Goal: Task Accomplishment & Management: Use online tool/utility

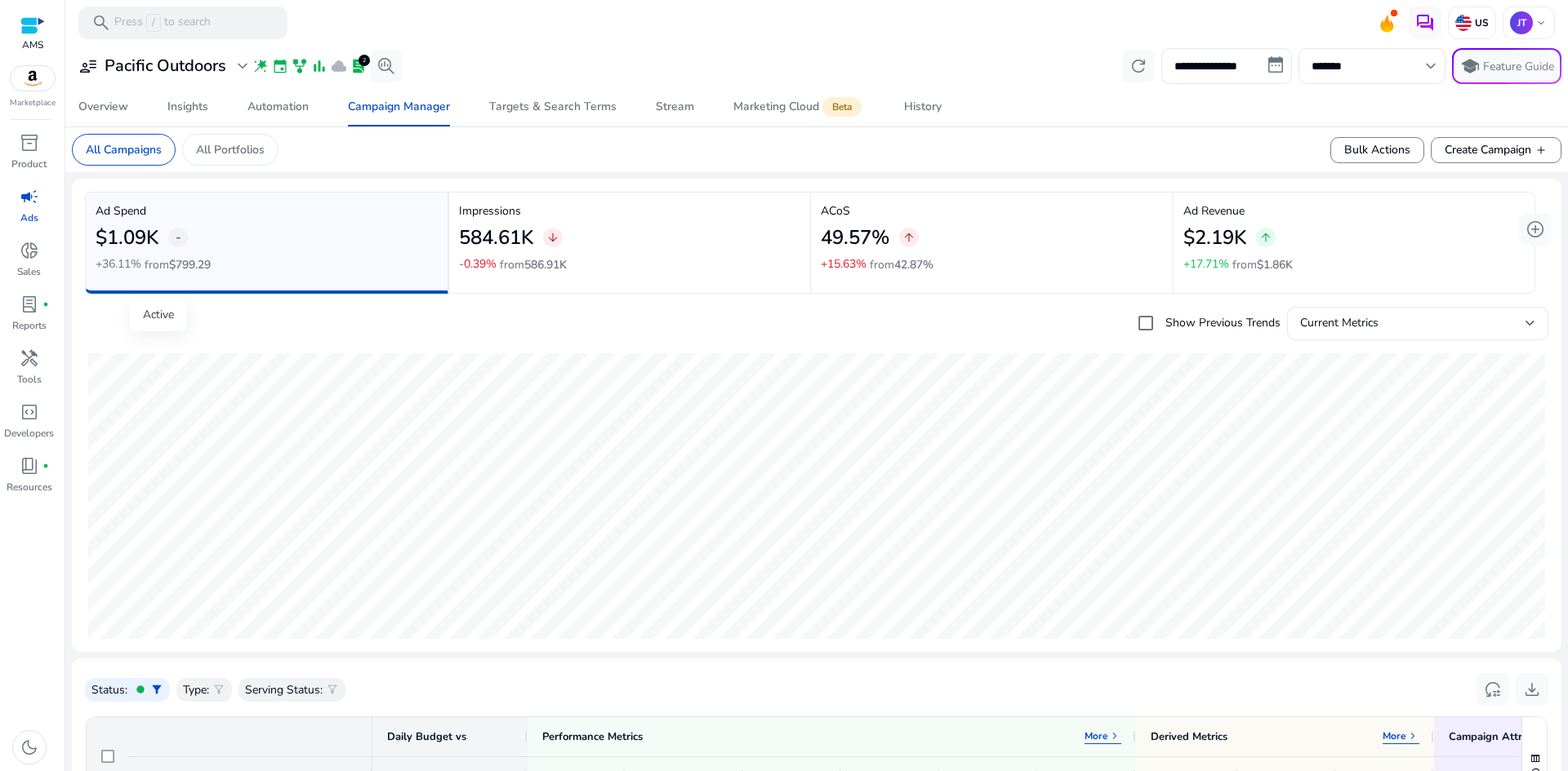
scroll to position [1945, 0]
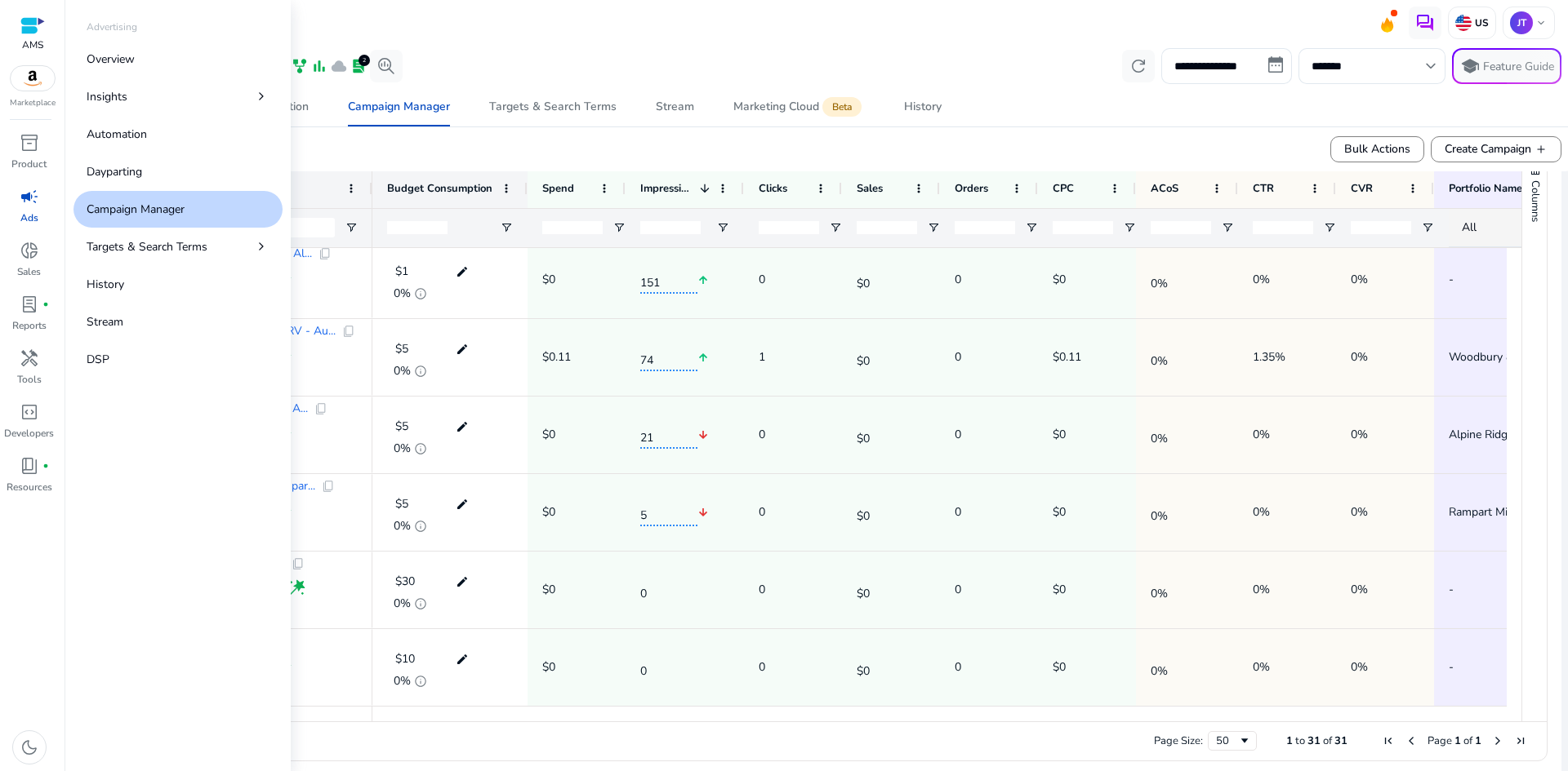
click at [34, 207] on span "campaign" at bounding box center [29, 197] width 20 height 20
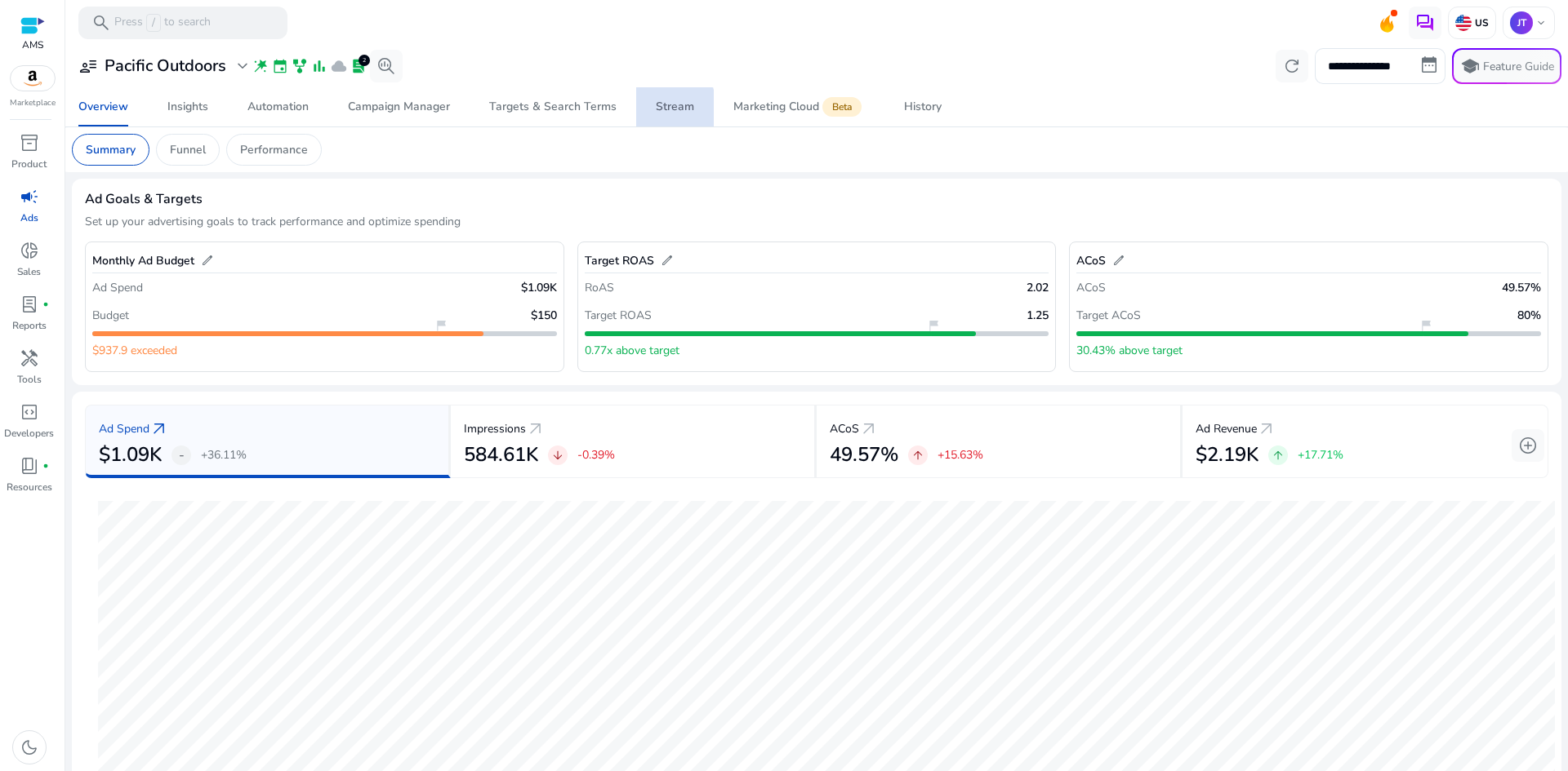
click at [664, 110] on div "Stream" at bounding box center [674, 107] width 38 height 12
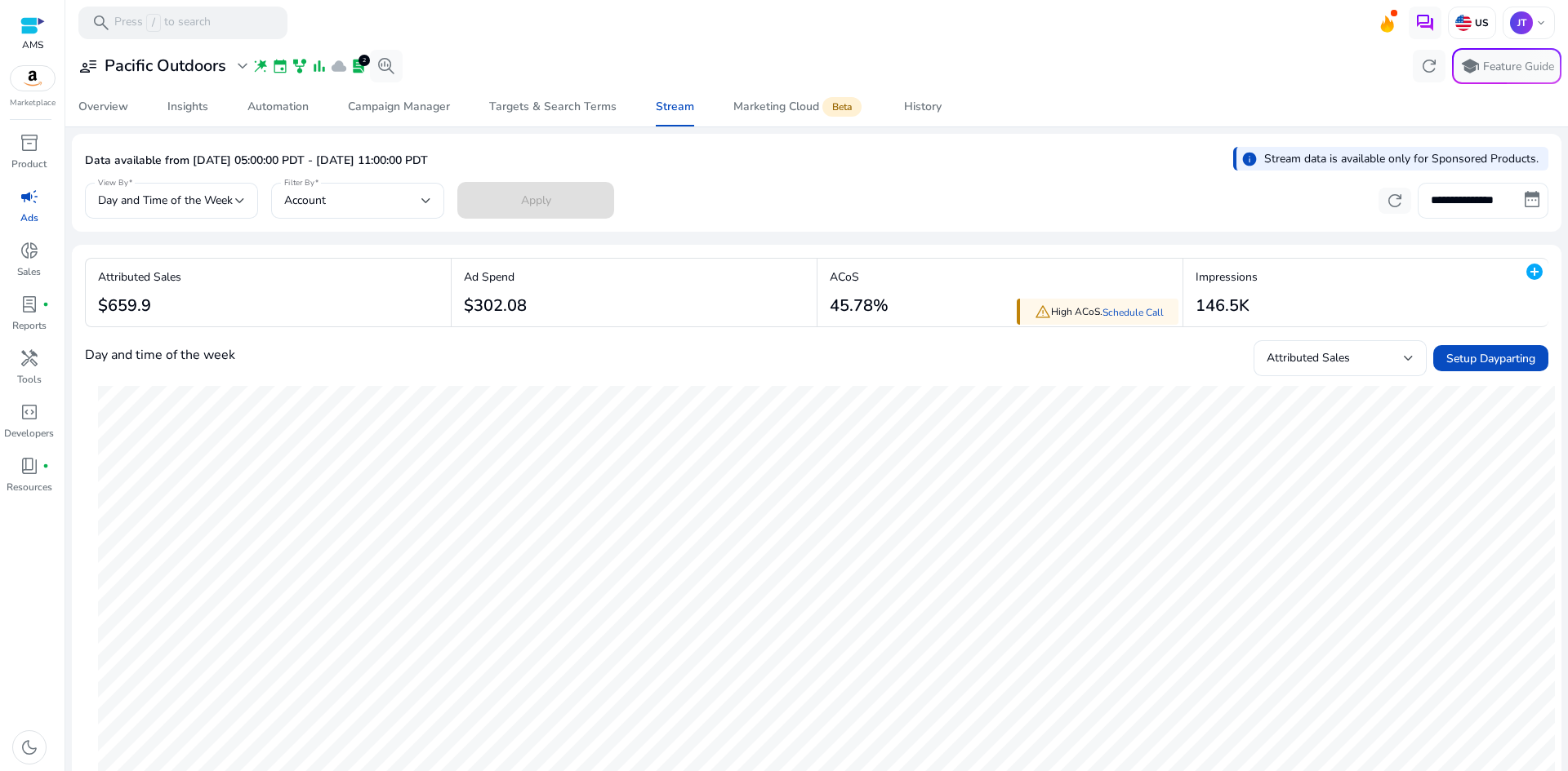
click at [1516, 197] on input "**********" at bounding box center [1483, 200] width 131 height 36
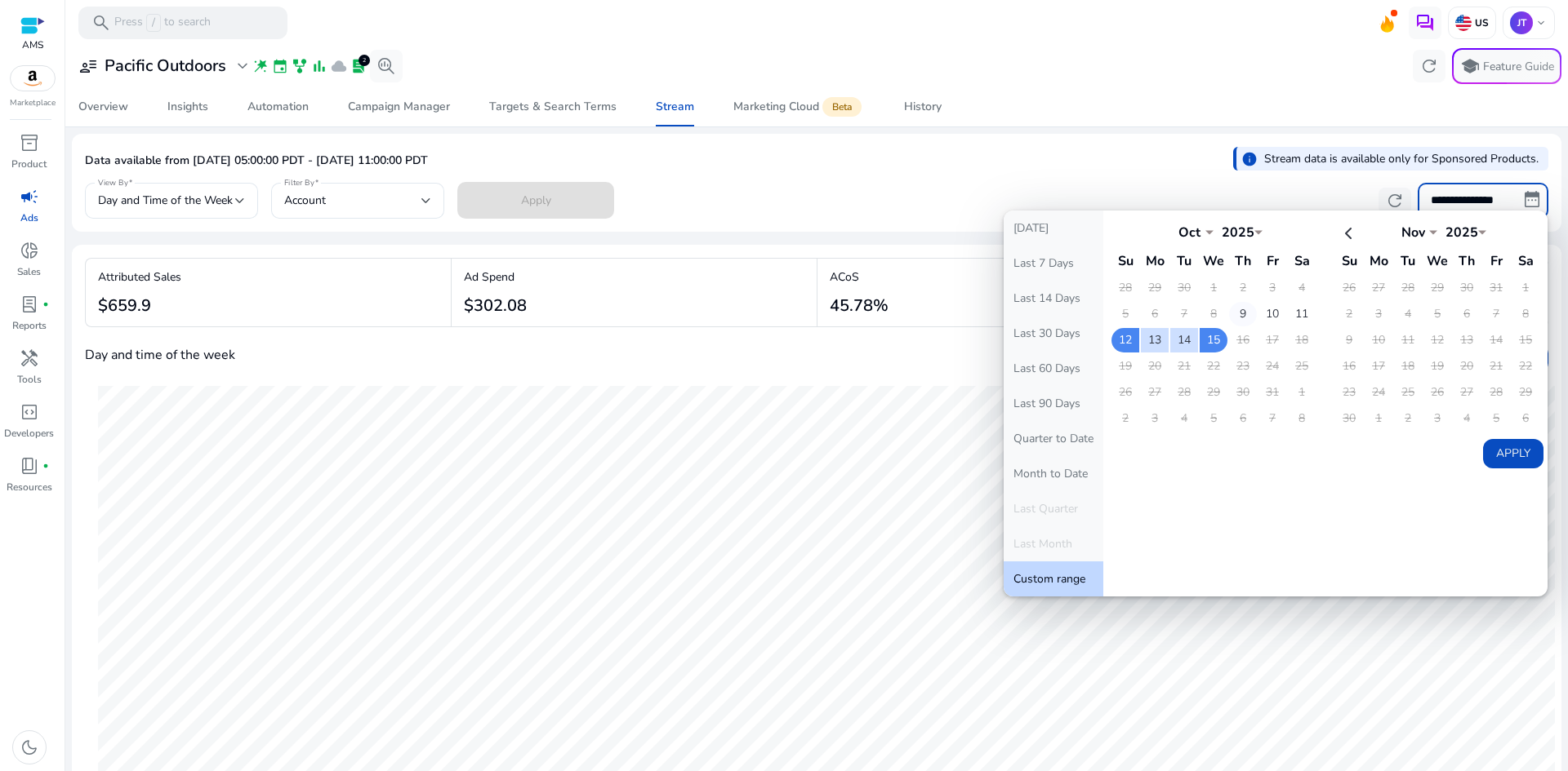
click at [1234, 317] on td "9" at bounding box center [1243, 314] width 27 height 25
click at [1214, 337] on td "15" at bounding box center [1214, 340] width 27 height 25
click at [1507, 457] on button "Apply" at bounding box center [1513, 454] width 61 height 29
type input "**********"
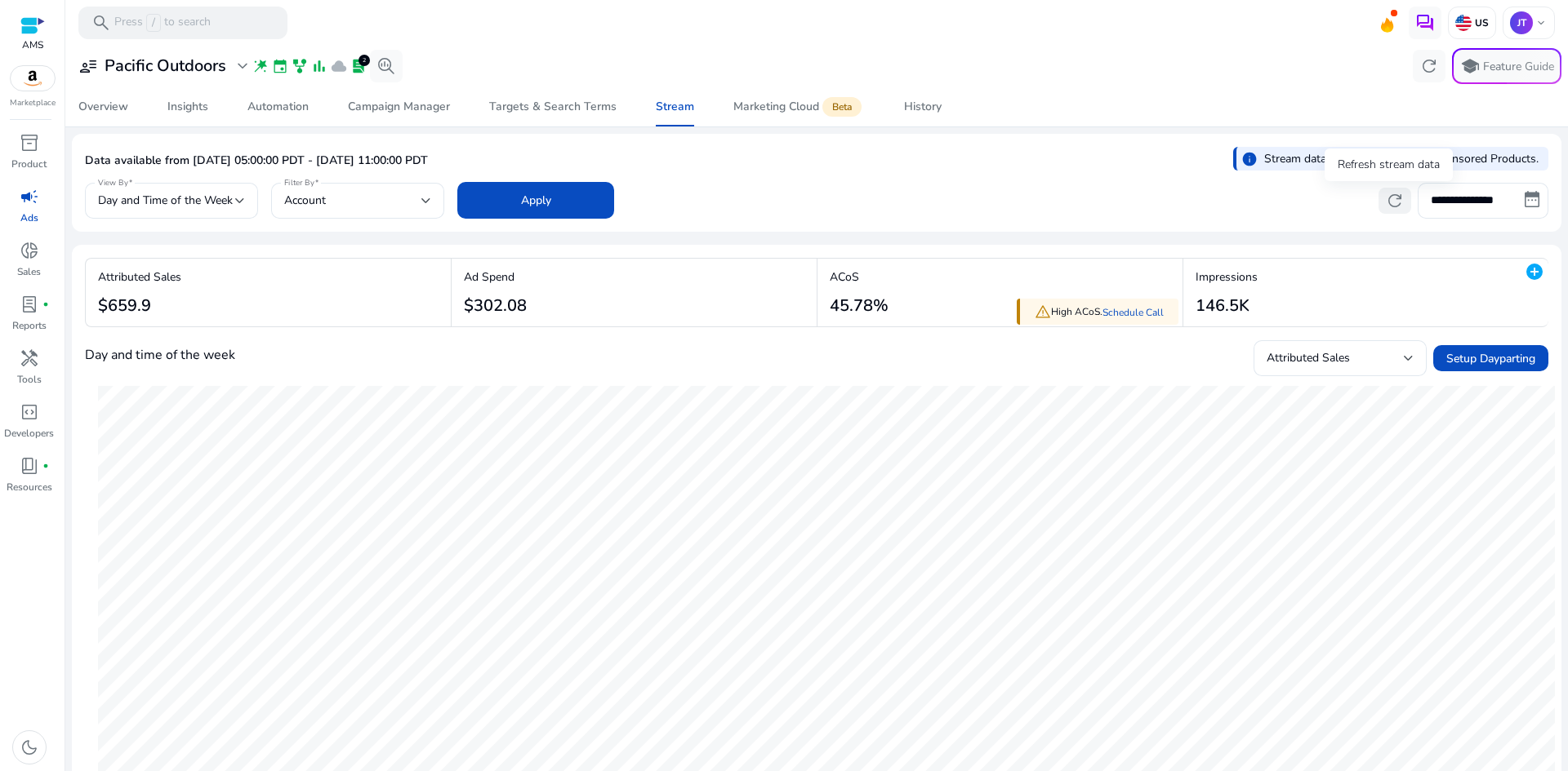
click at [1391, 202] on span "refresh" at bounding box center [1394, 201] width 20 height 20
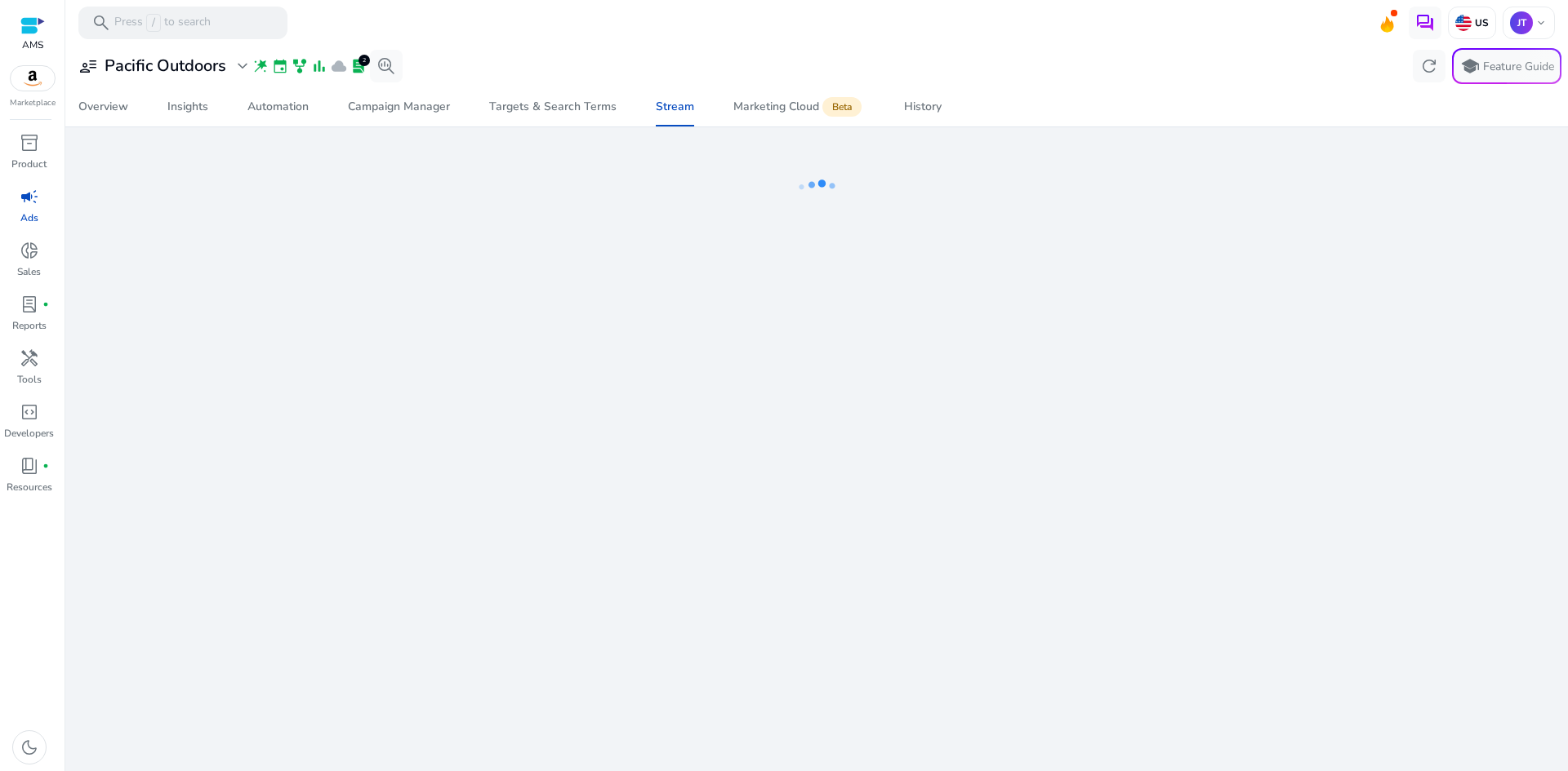
select select "*"
select select "**"
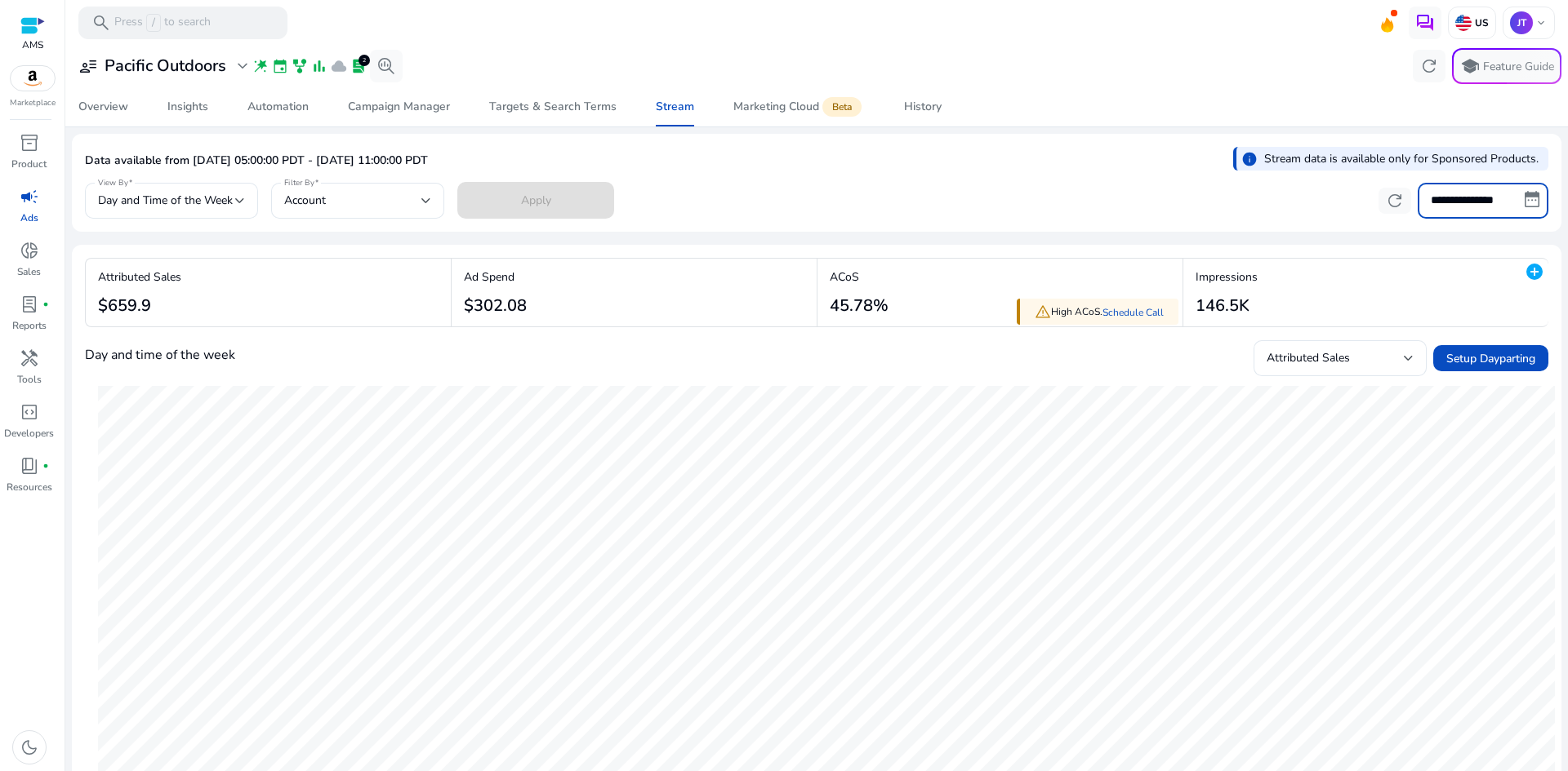
click at [1496, 207] on input "**********" at bounding box center [1483, 200] width 131 height 36
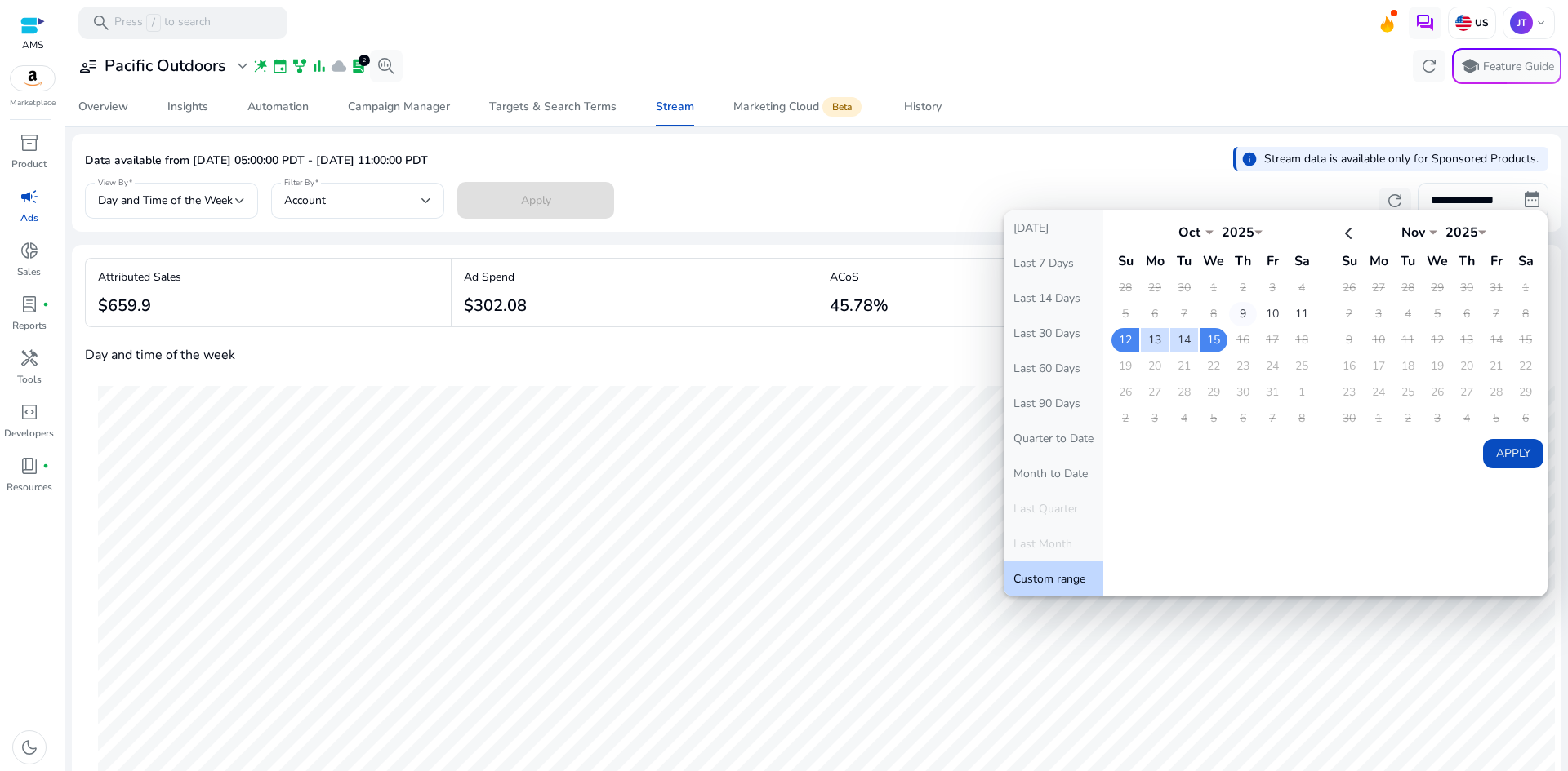
click at [1240, 310] on td "9" at bounding box center [1243, 314] width 27 height 25
click at [1204, 338] on td "15" at bounding box center [1214, 340] width 27 height 25
click at [1508, 448] on button "Apply" at bounding box center [1513, 454] width 61 height 29
type input "**********"
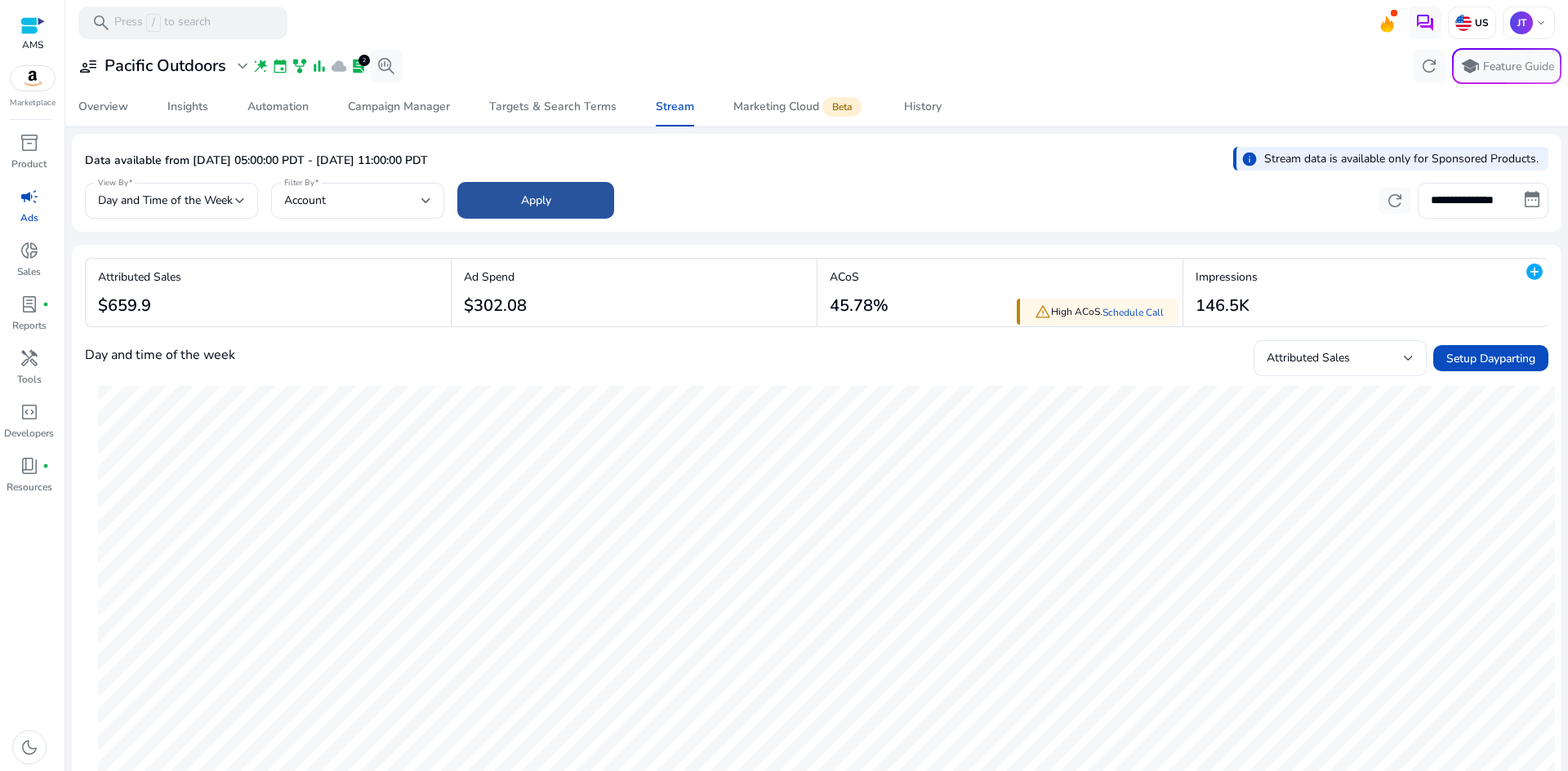
click at [506, 201] on span at bounding box center [536, 201] width 157 height 39
click at [399, 207] on div "Account" at bounding box center [353, 201] width 137 height 18
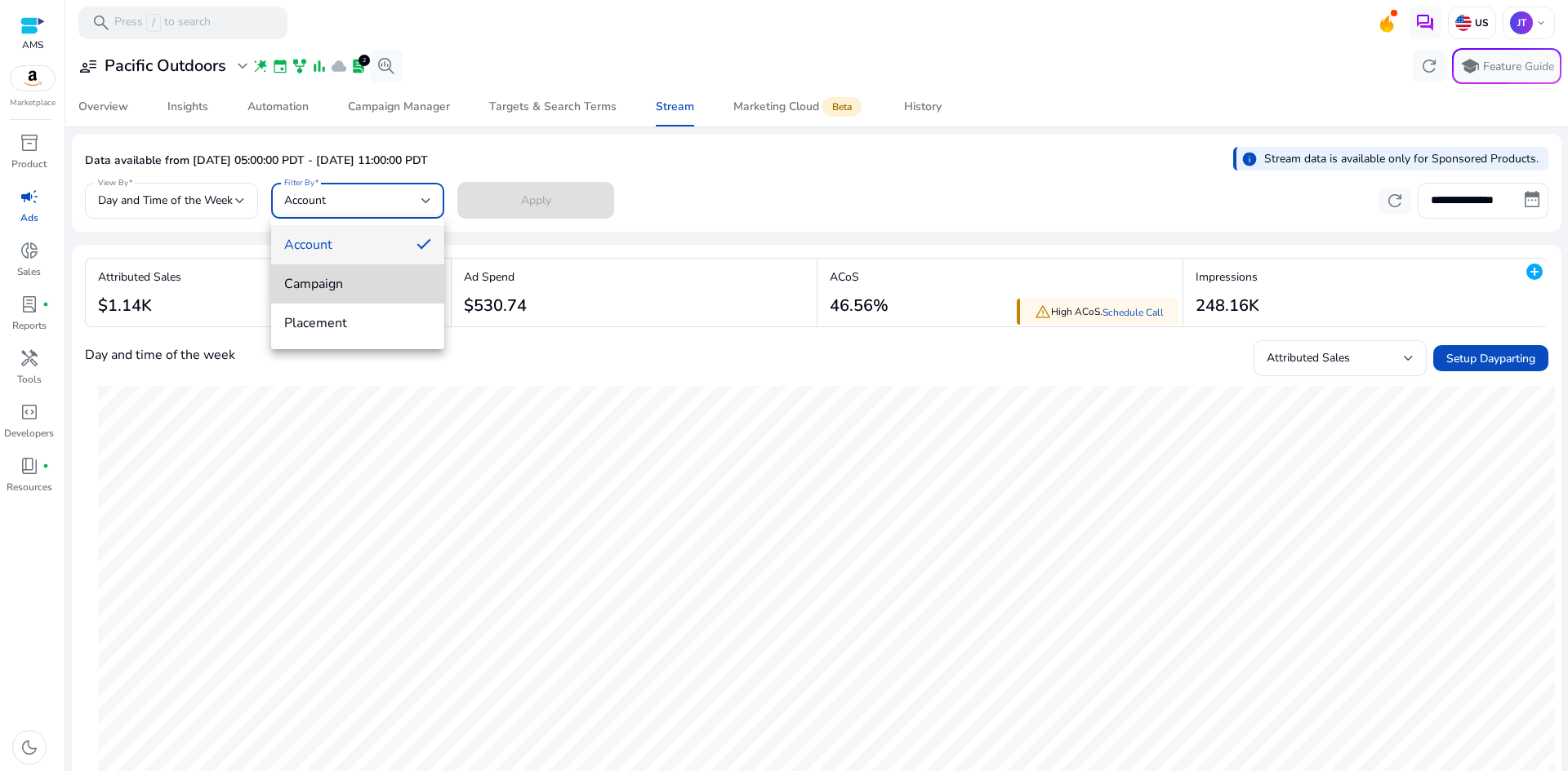
click at [363, 300] on mat-option "Campaign" at bounding box center [357, 284] width 173 height 39
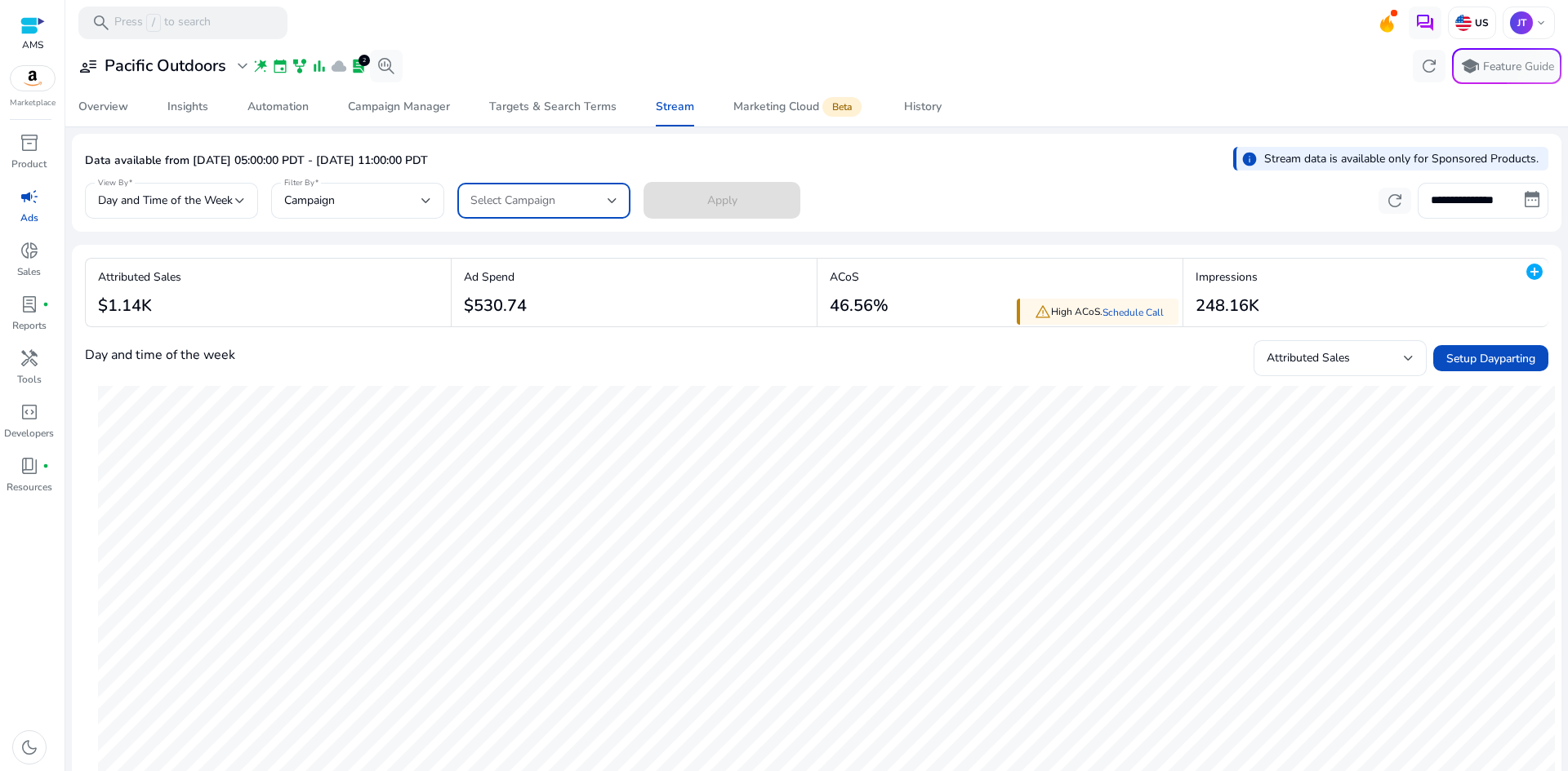
click at [606, 209] on div "Select Campaign" at bounding box center [539, 201] width 137 height 18
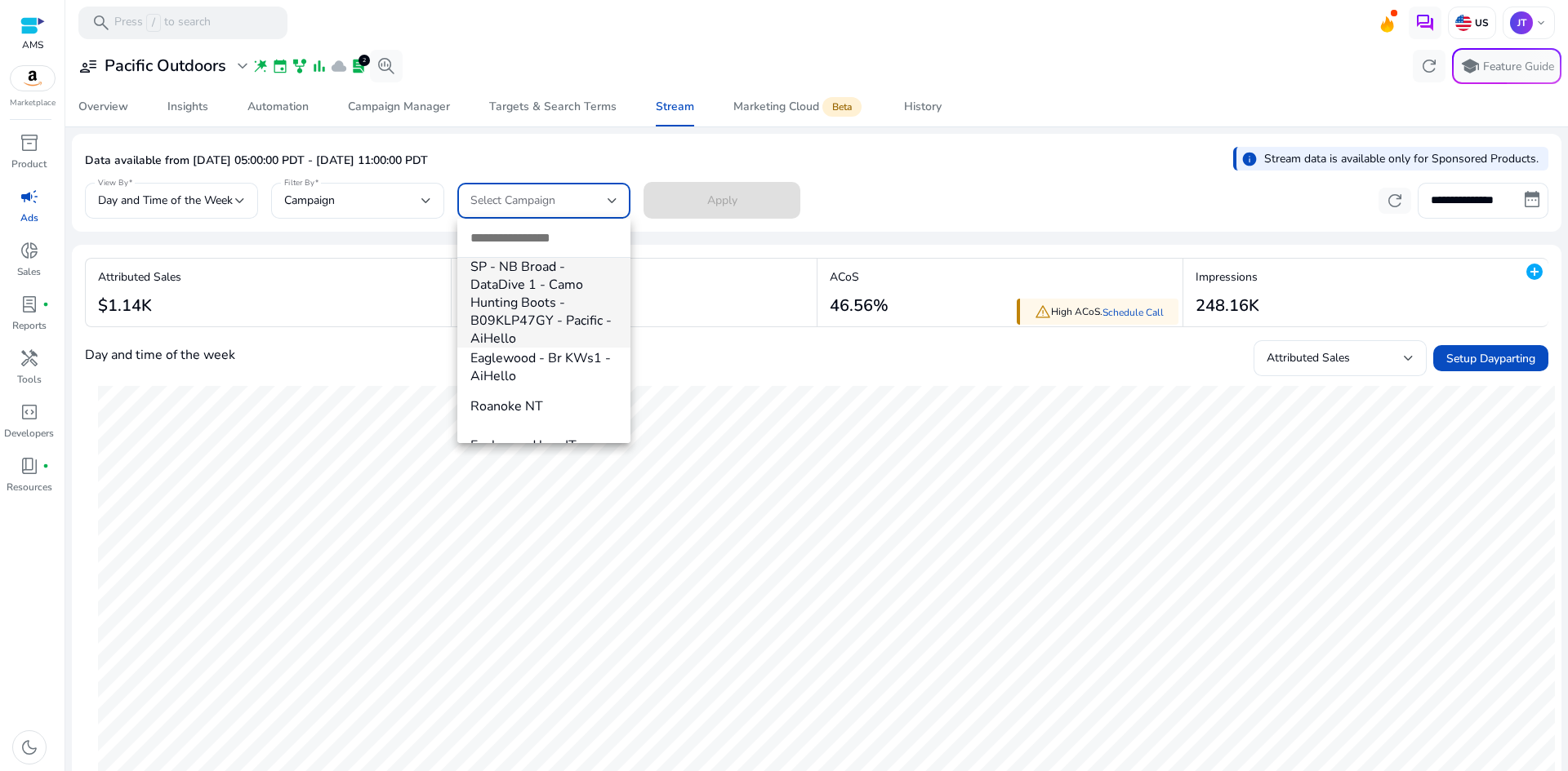
click at [604, 156] on div at bounding box center [784, 386] width 1568 height 771
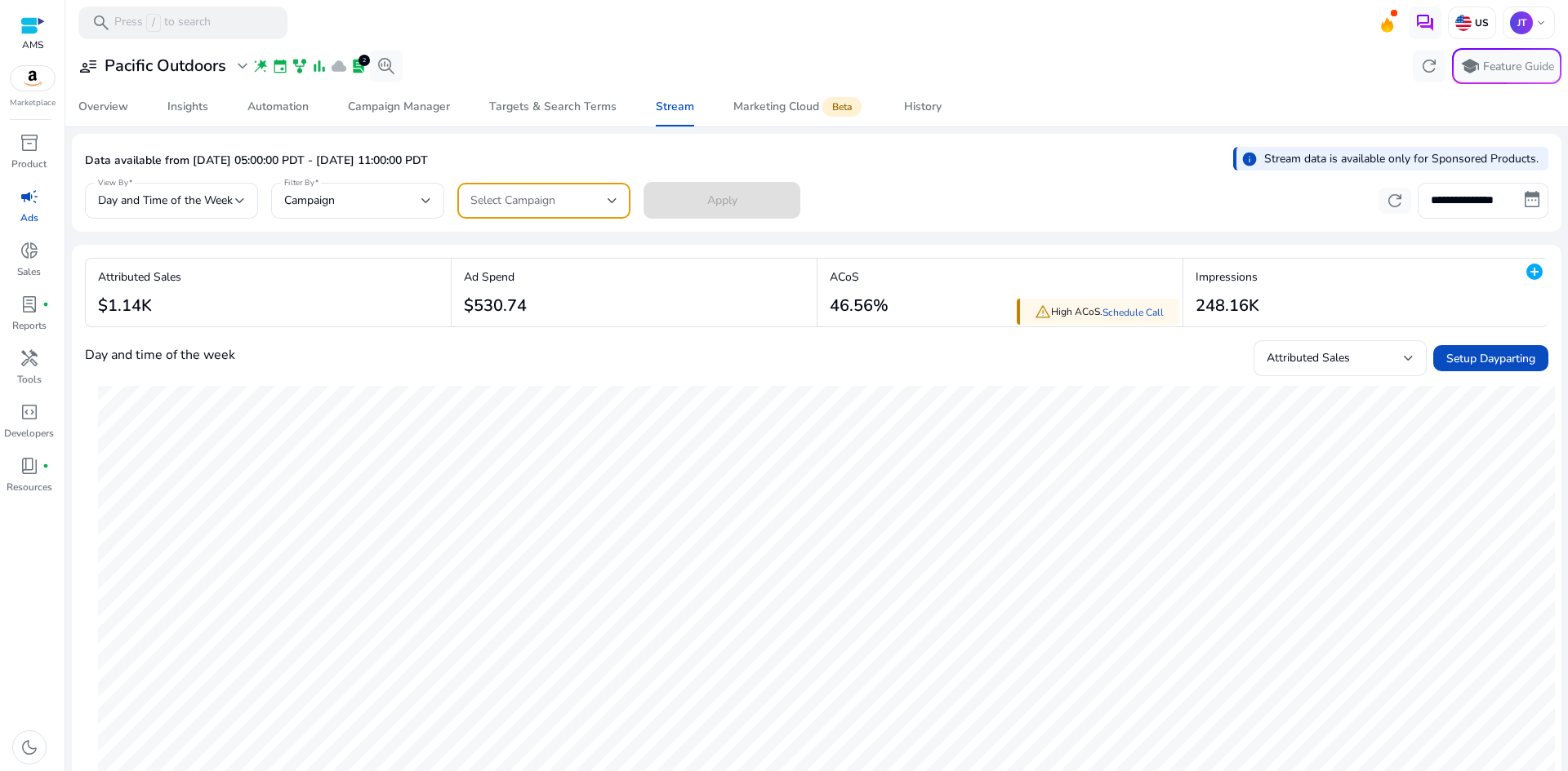
click at [588, 202] on div "Select Campaign" at bounding box center [539, 201] width 137 height 18
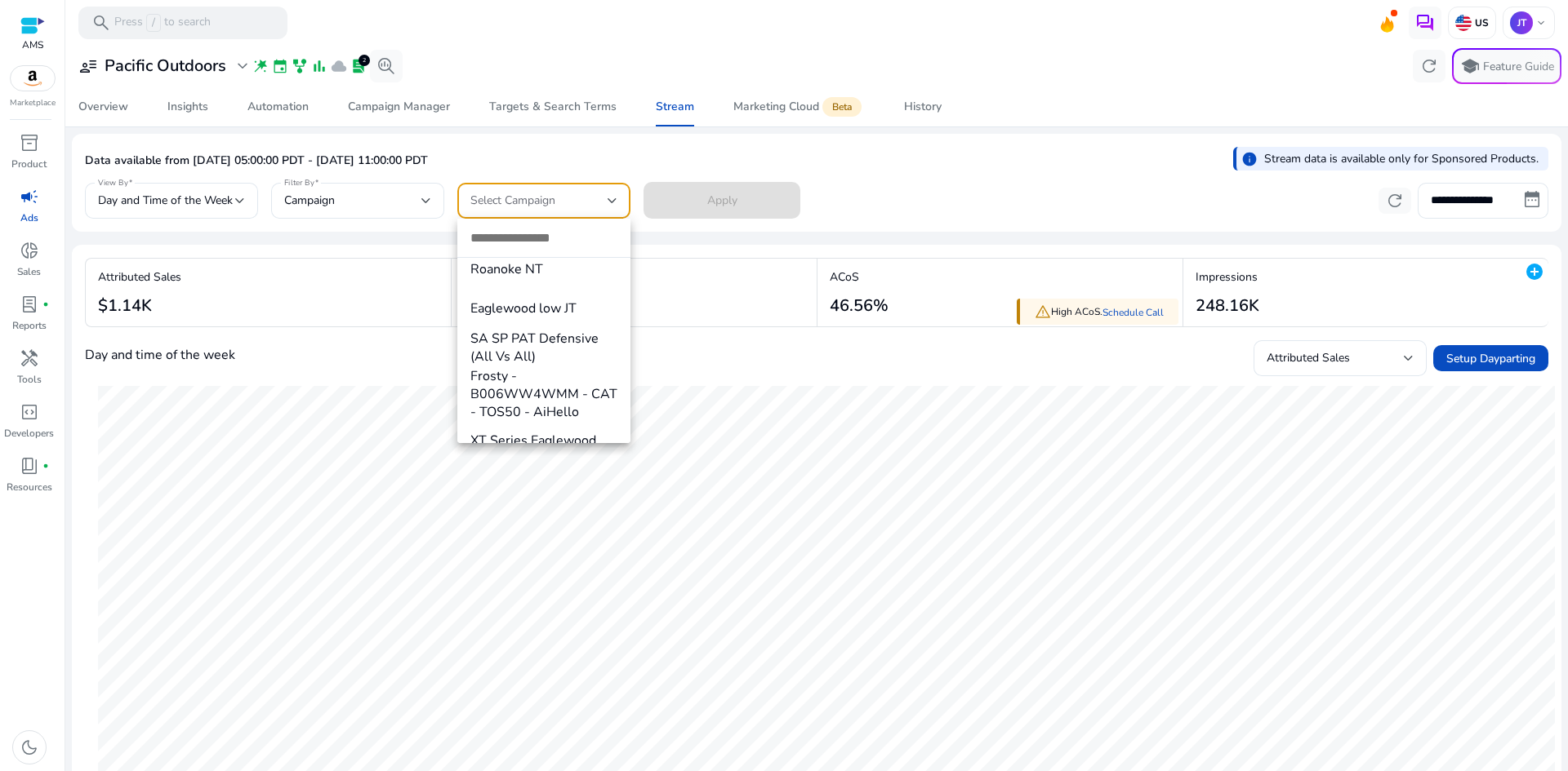
scroll to position [165, 0]
click at [597, 270] on mat-option "Eaglewood low JT" at bounding box center [544, 281] width 173 height 39
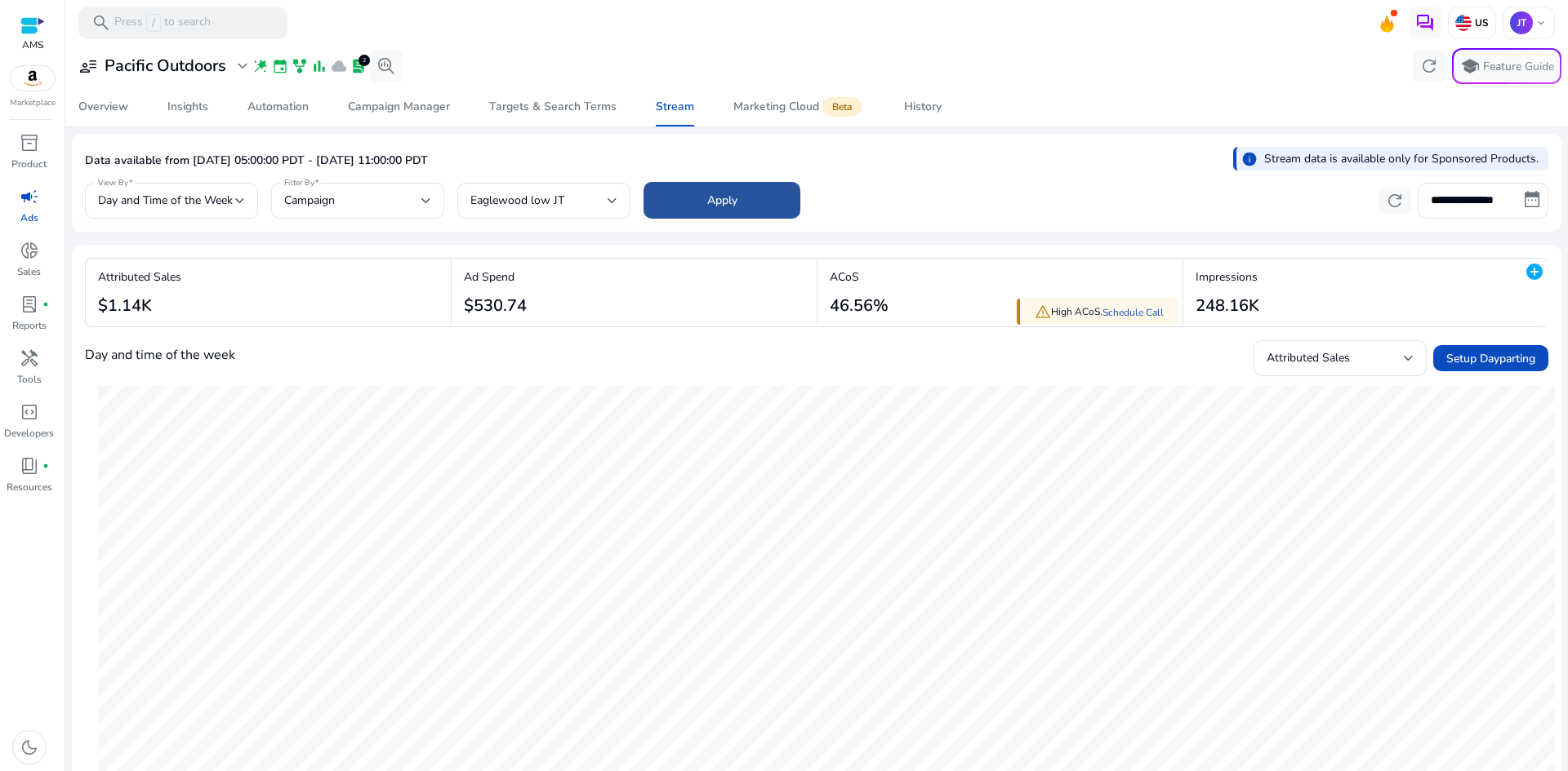
click at [706, 214] on span at bounding box center [722, 201] width 157 height 39
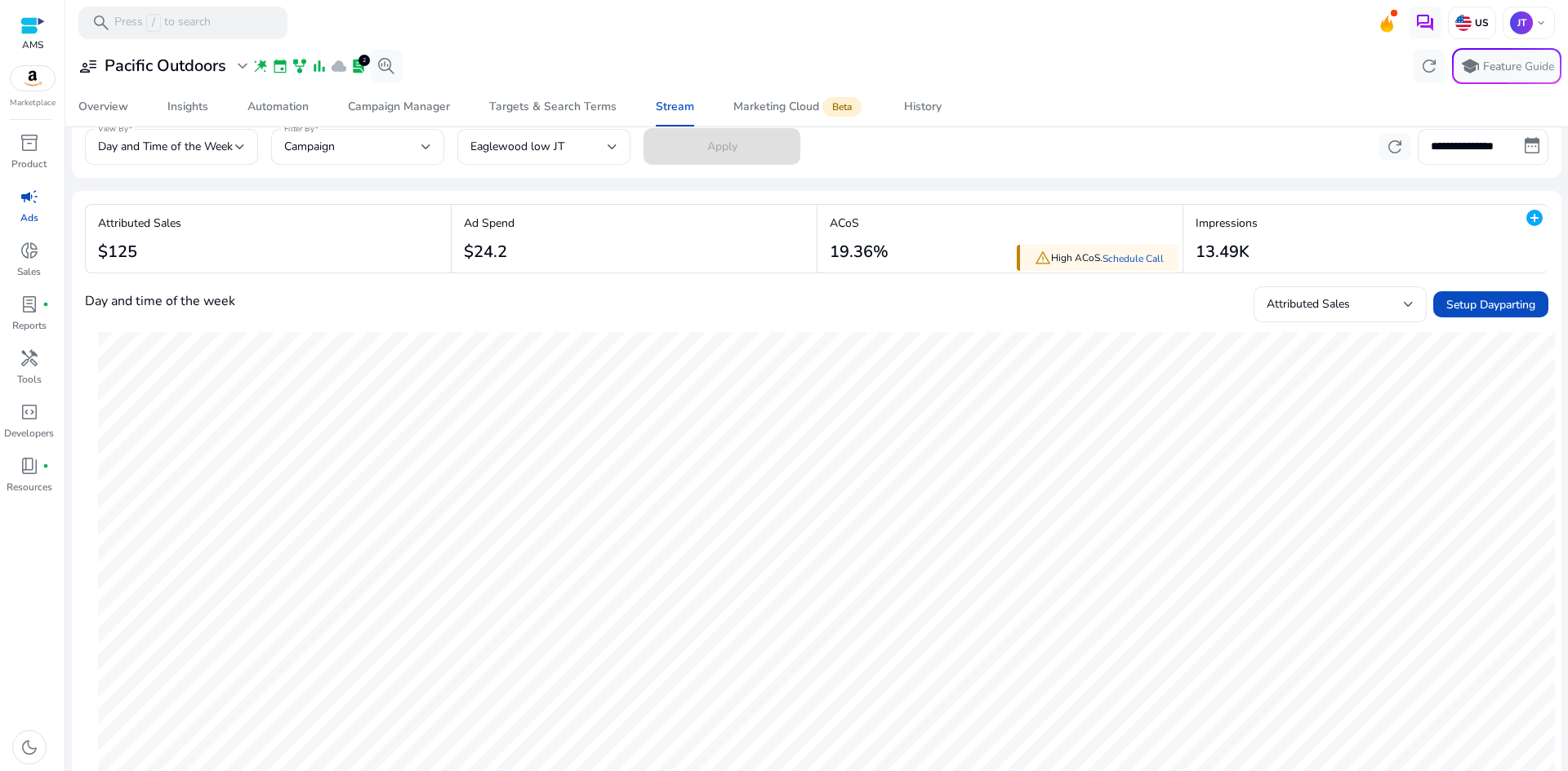
scroll to position [0, 0]
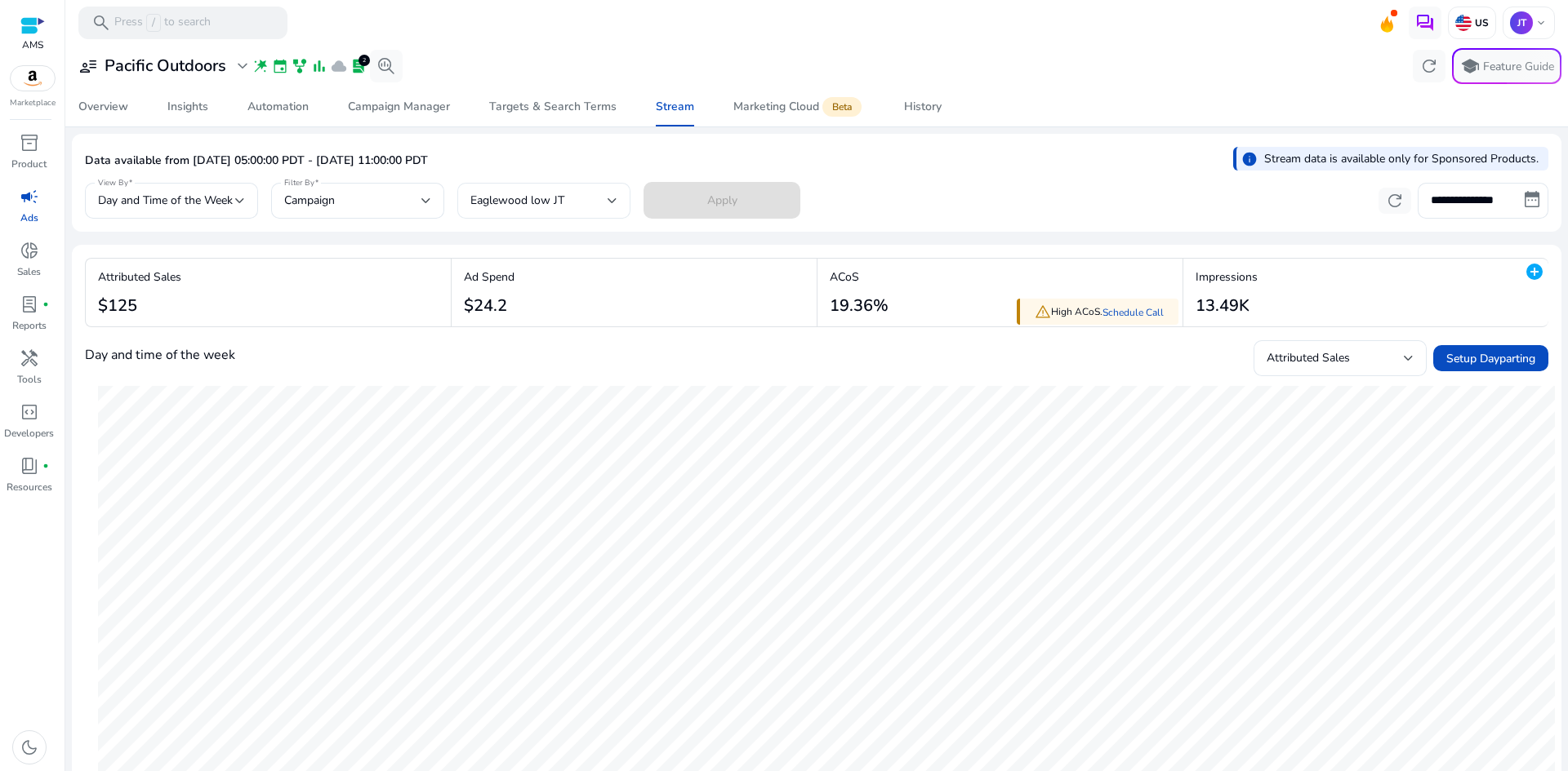
click at [523, 192] on span "Eaglewood low JT" at bounding box center [517, 200] width 94 height 16
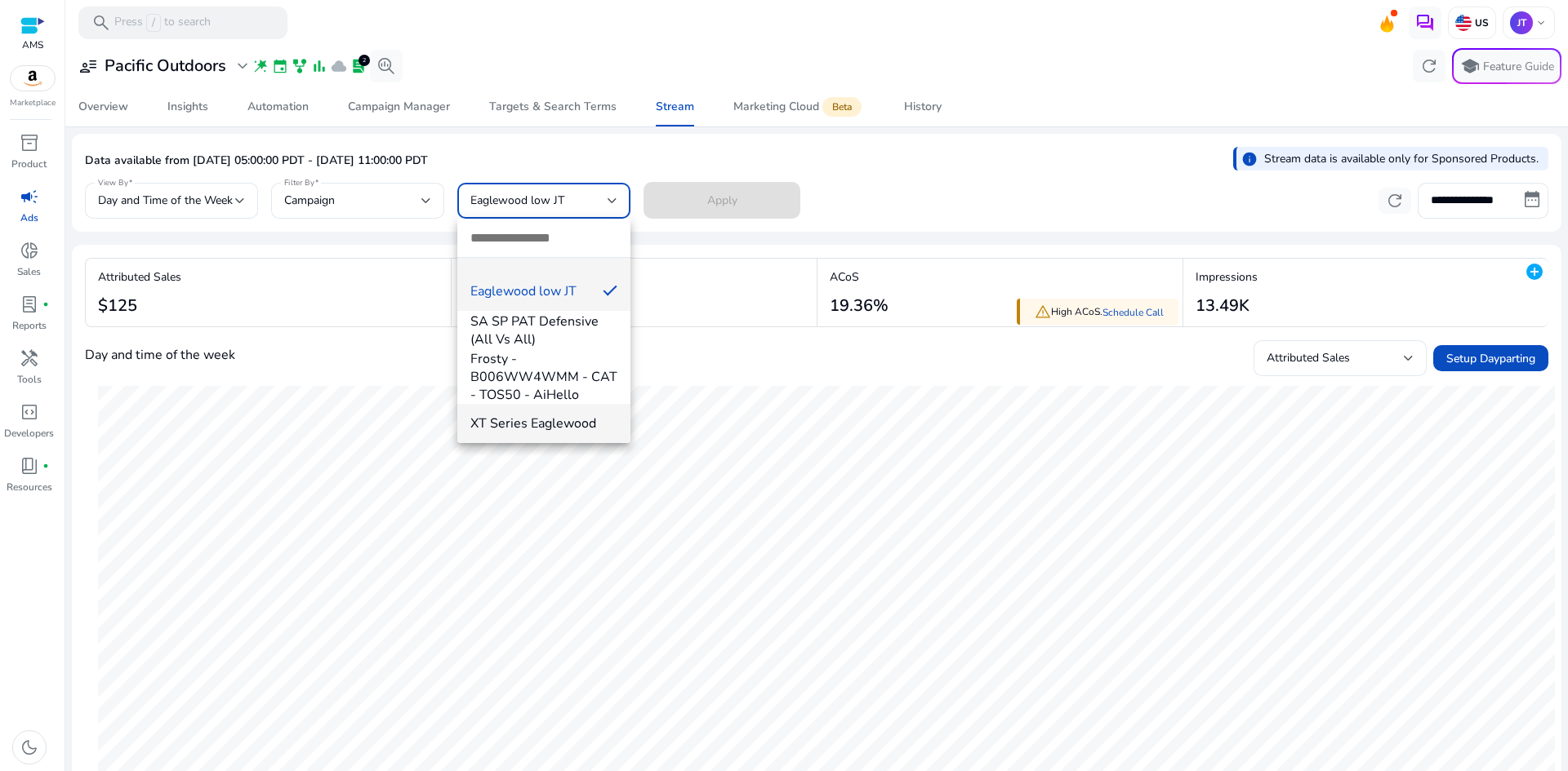
scroll to position [227, 0]
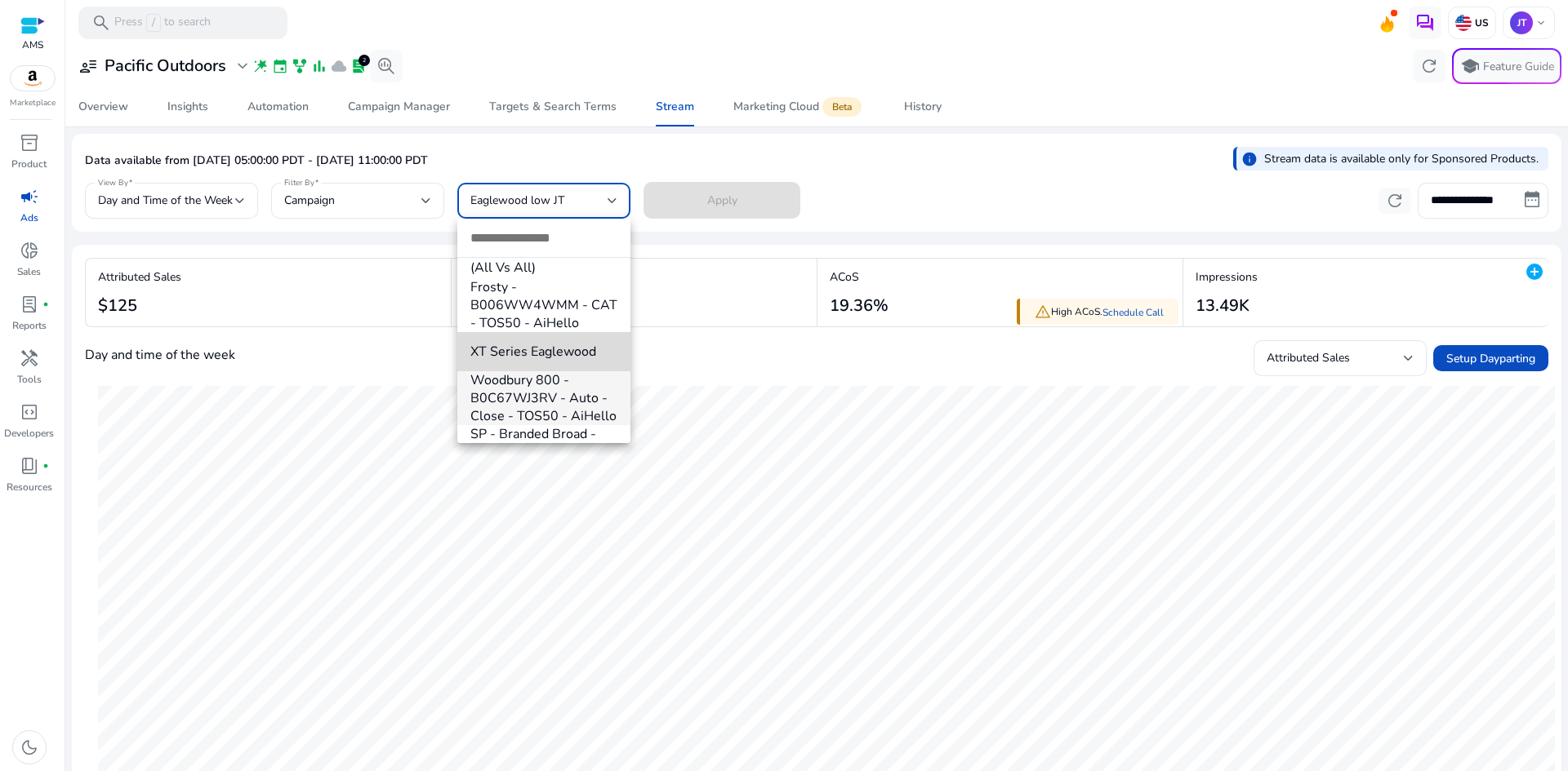
click at [571, 345] on span "XT Series Eaglewood" at bounding box center [544, 352] width 147 height 18
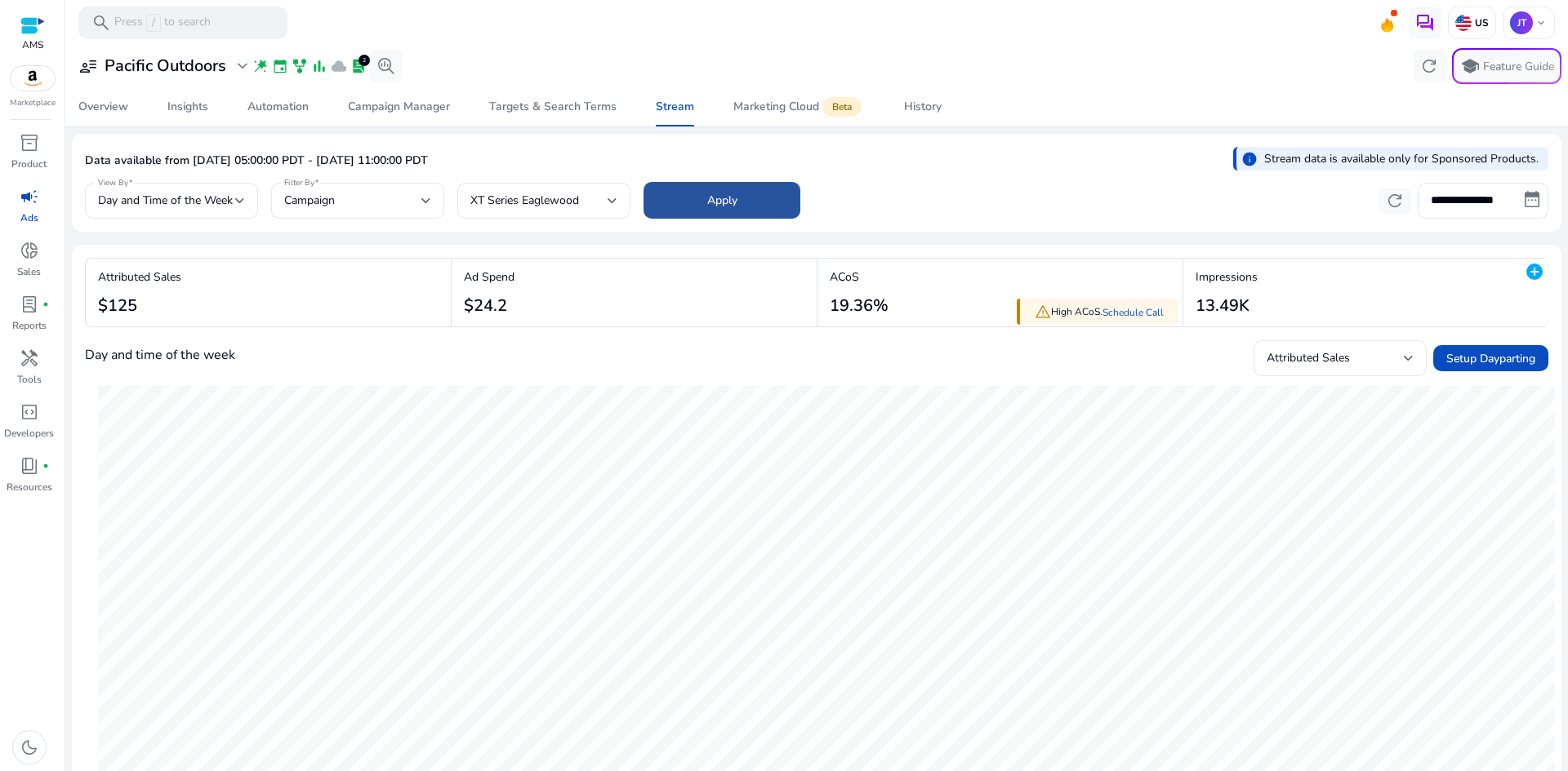
click at [723, 204] on span "Apply" at bounding box center [722, 200] width 30 height 17
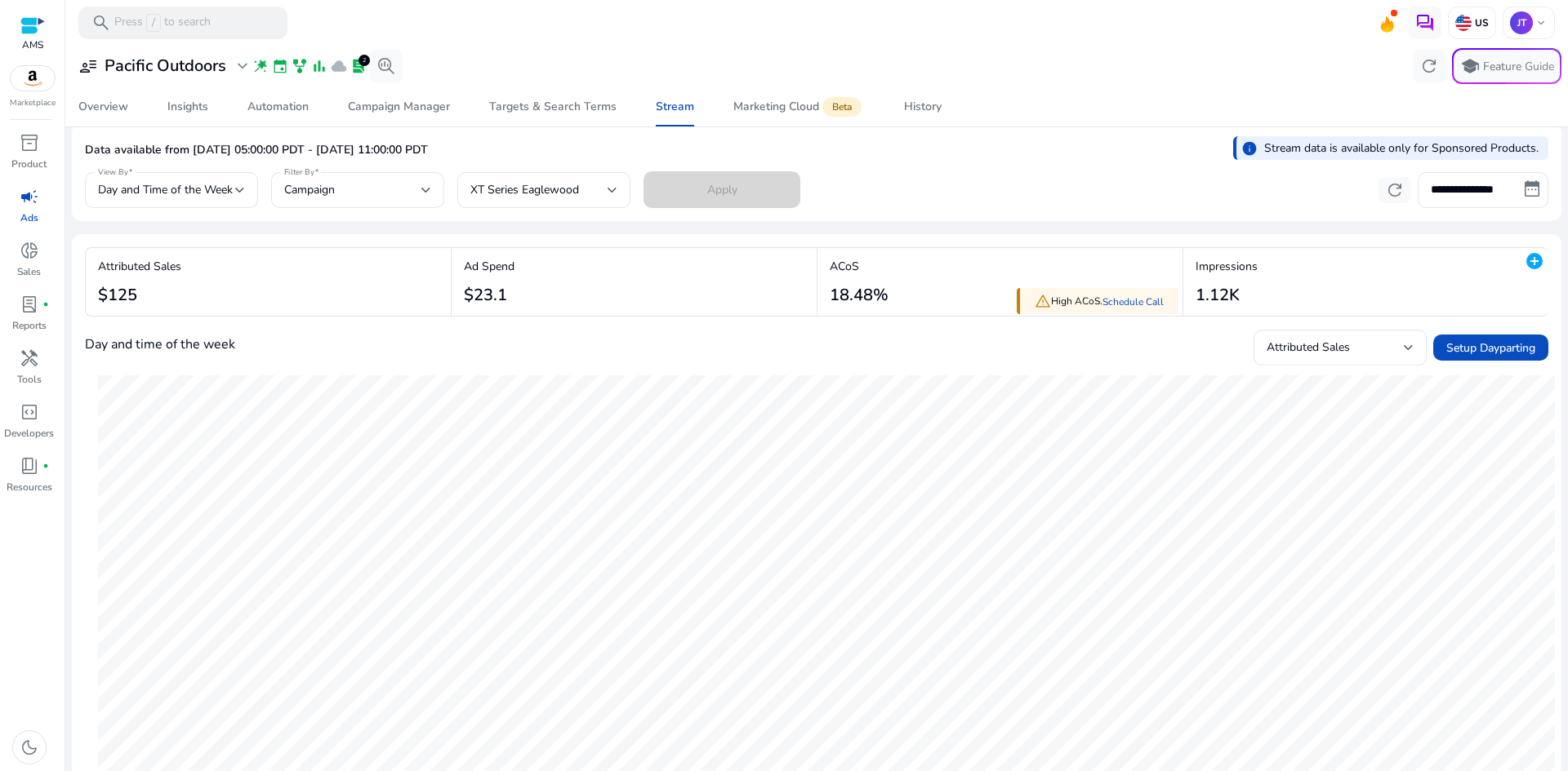
scroll to position [0, 0]
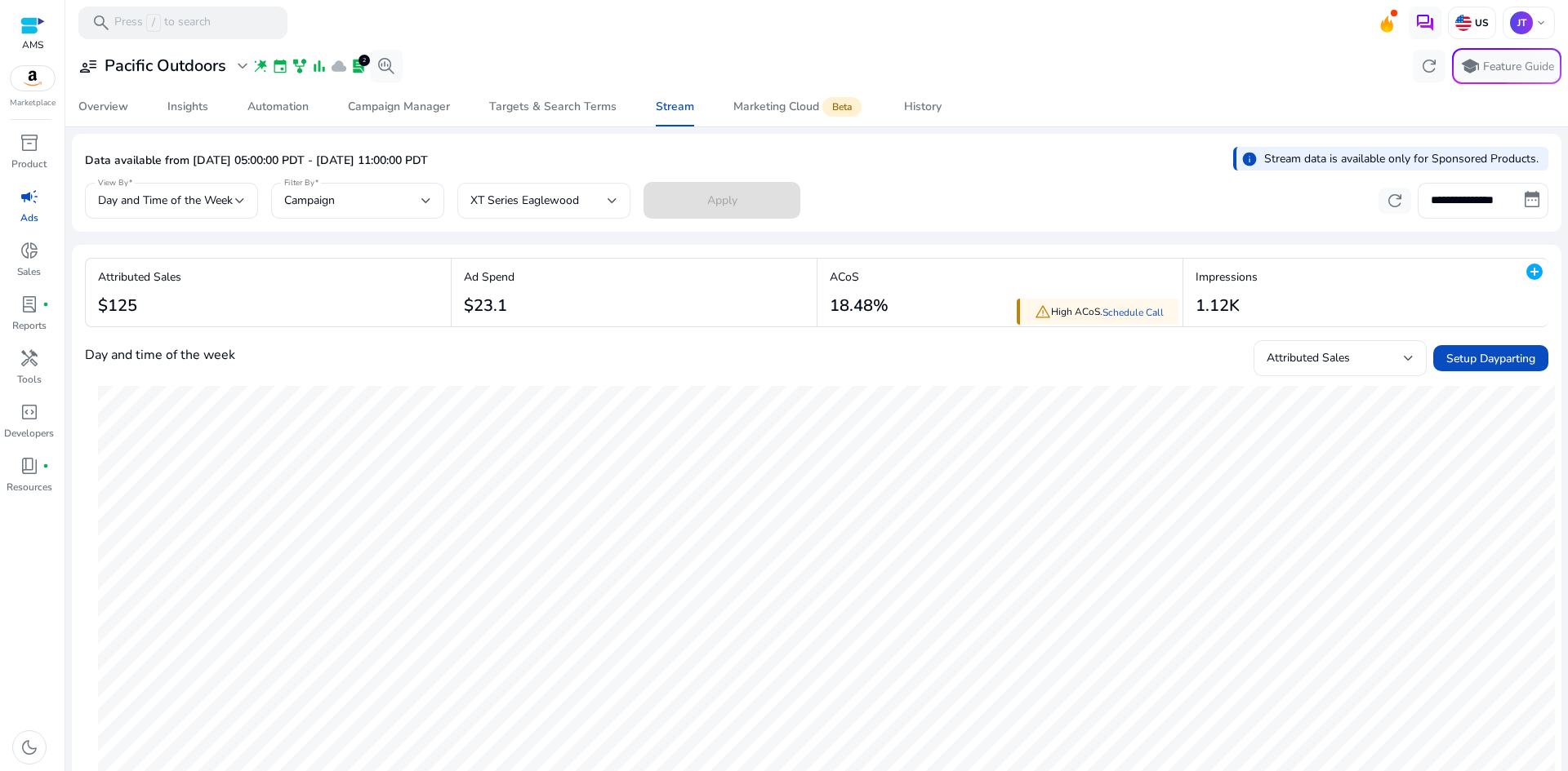
click at [554, 204] on span "XT Series Eaglewood" at bounding box center [524, 200] width 109 height 16
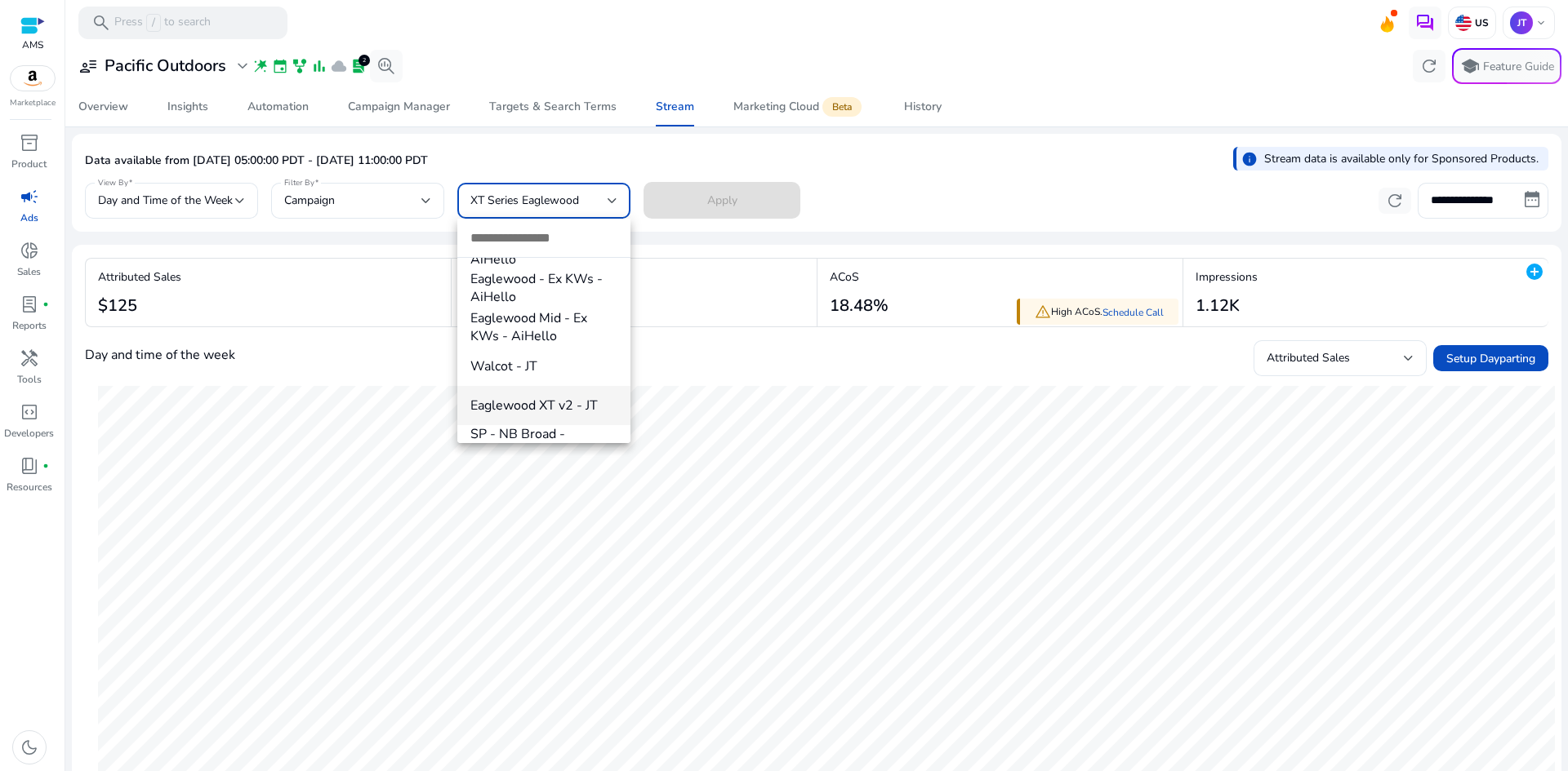
scroll to position [655, 0]
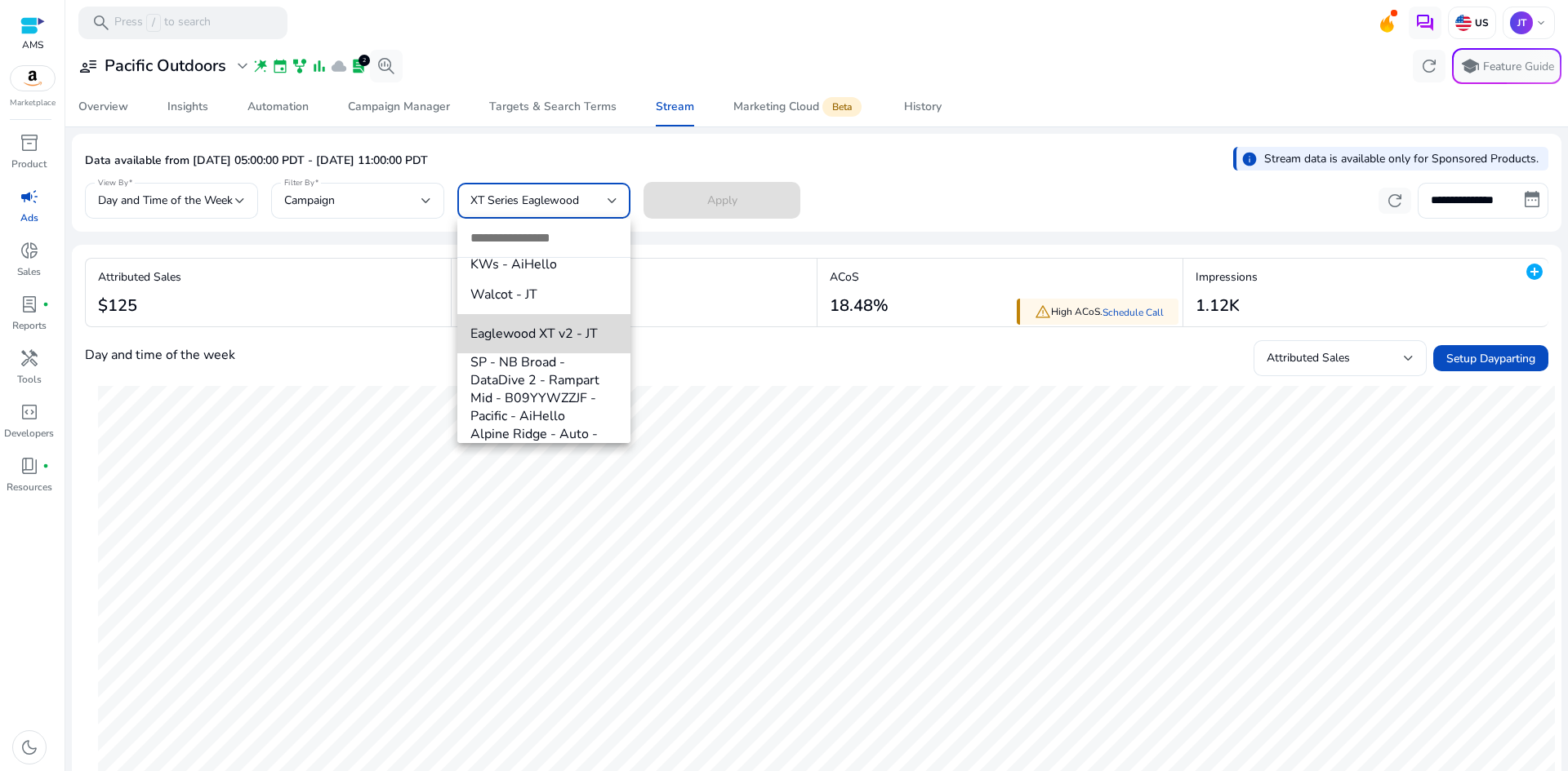
click at [566, 342] on span "Eaglewood XT v2 - JT" at bounding box center [544, 334] width 147 height 18
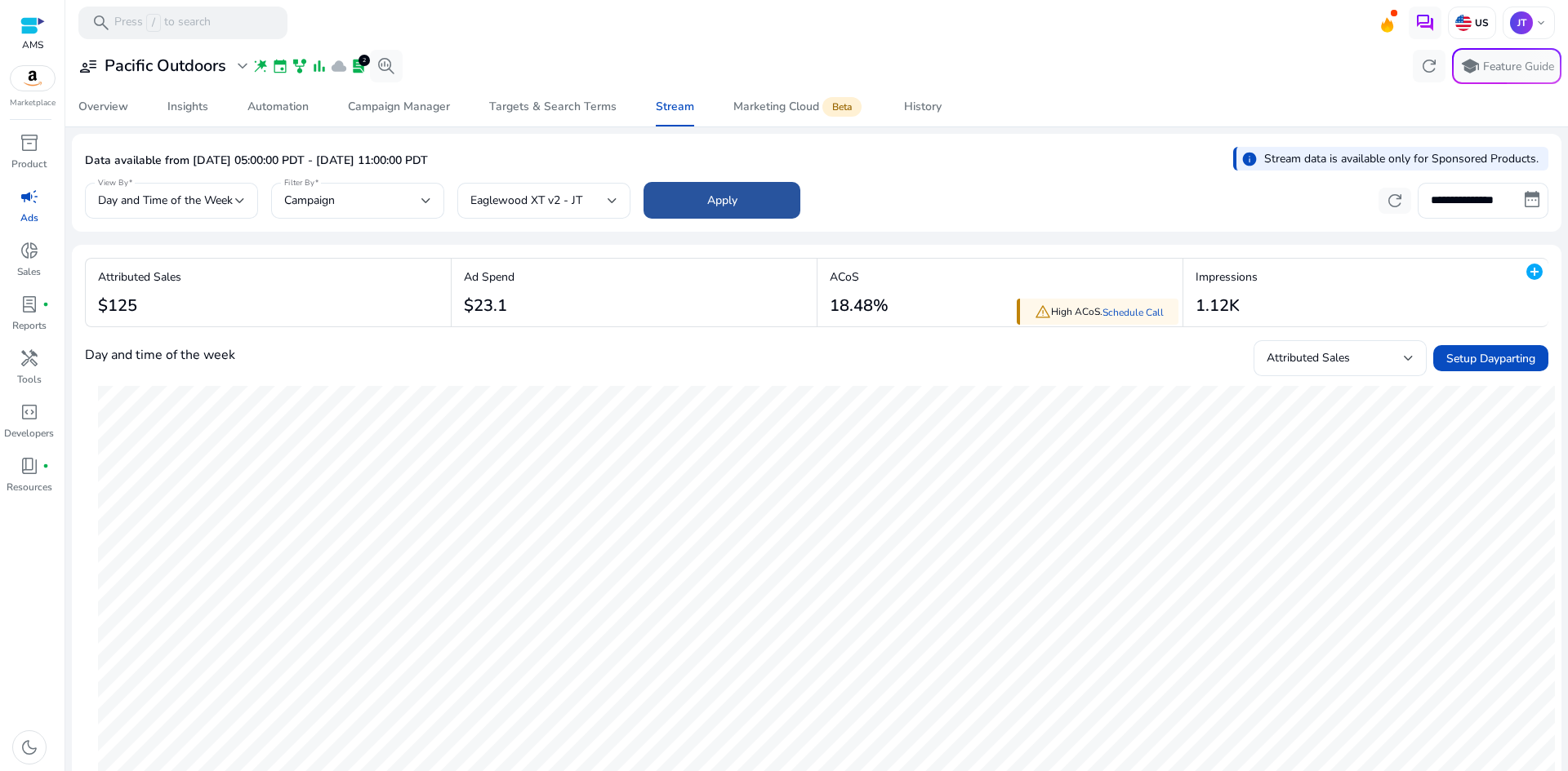
click at [724, 195] on span "Apply" at bounding box center [722, 200] width 30 height 17
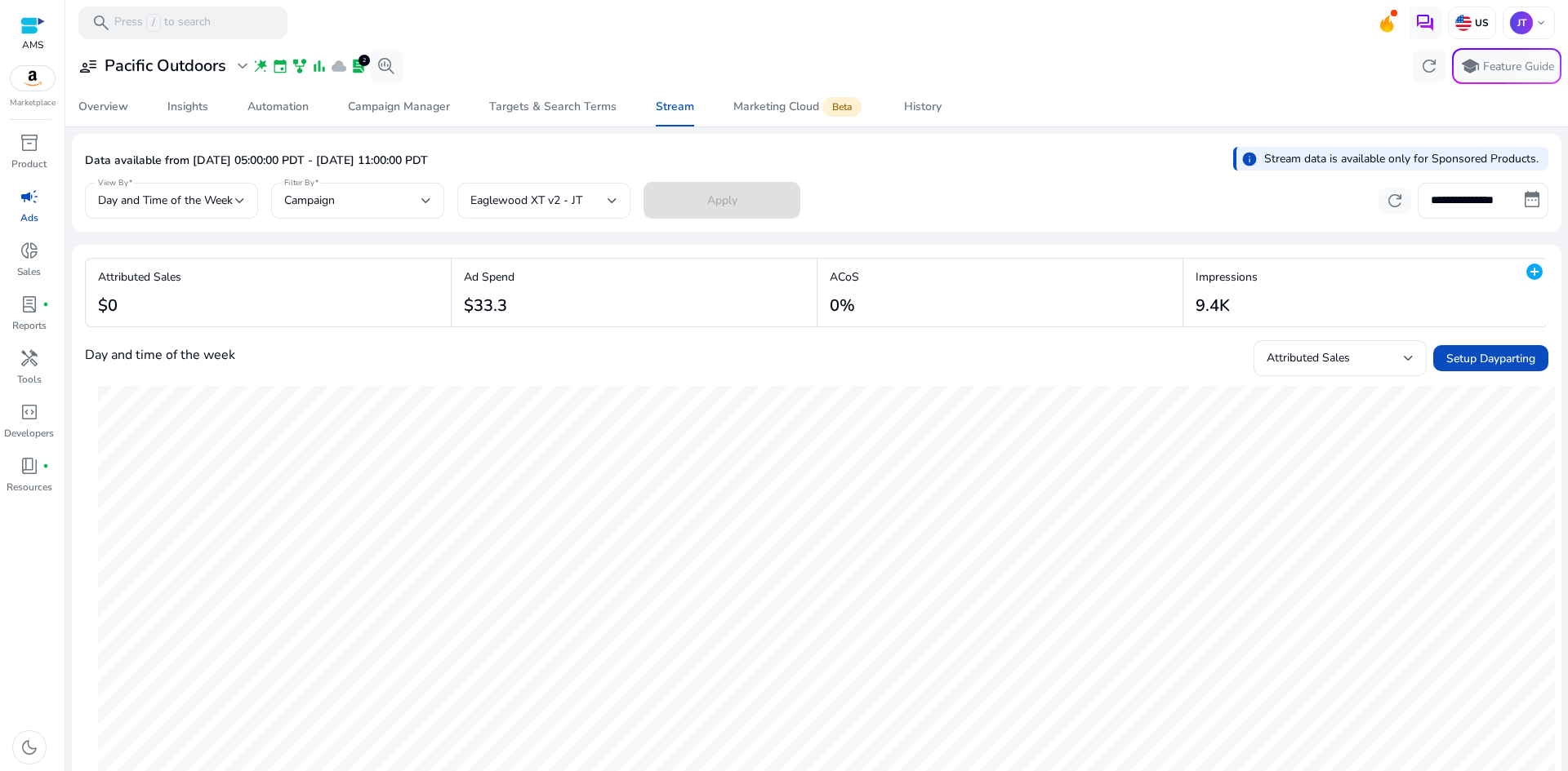
click at [592, 216] on div "Eaglewood XT v2 - JT" at bounding box center [544, 200] width 147 height 36
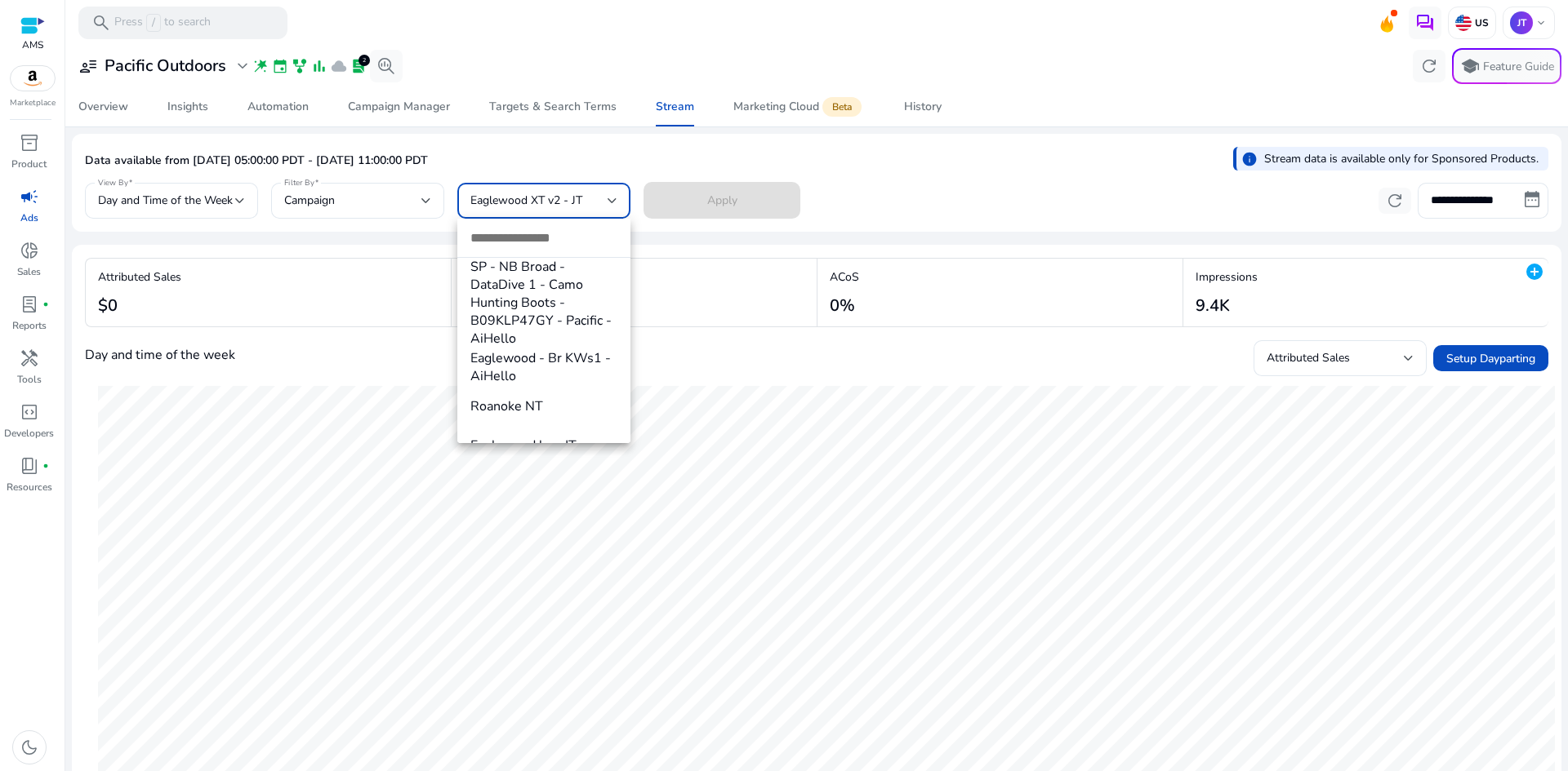
scroll to position [584, 0]
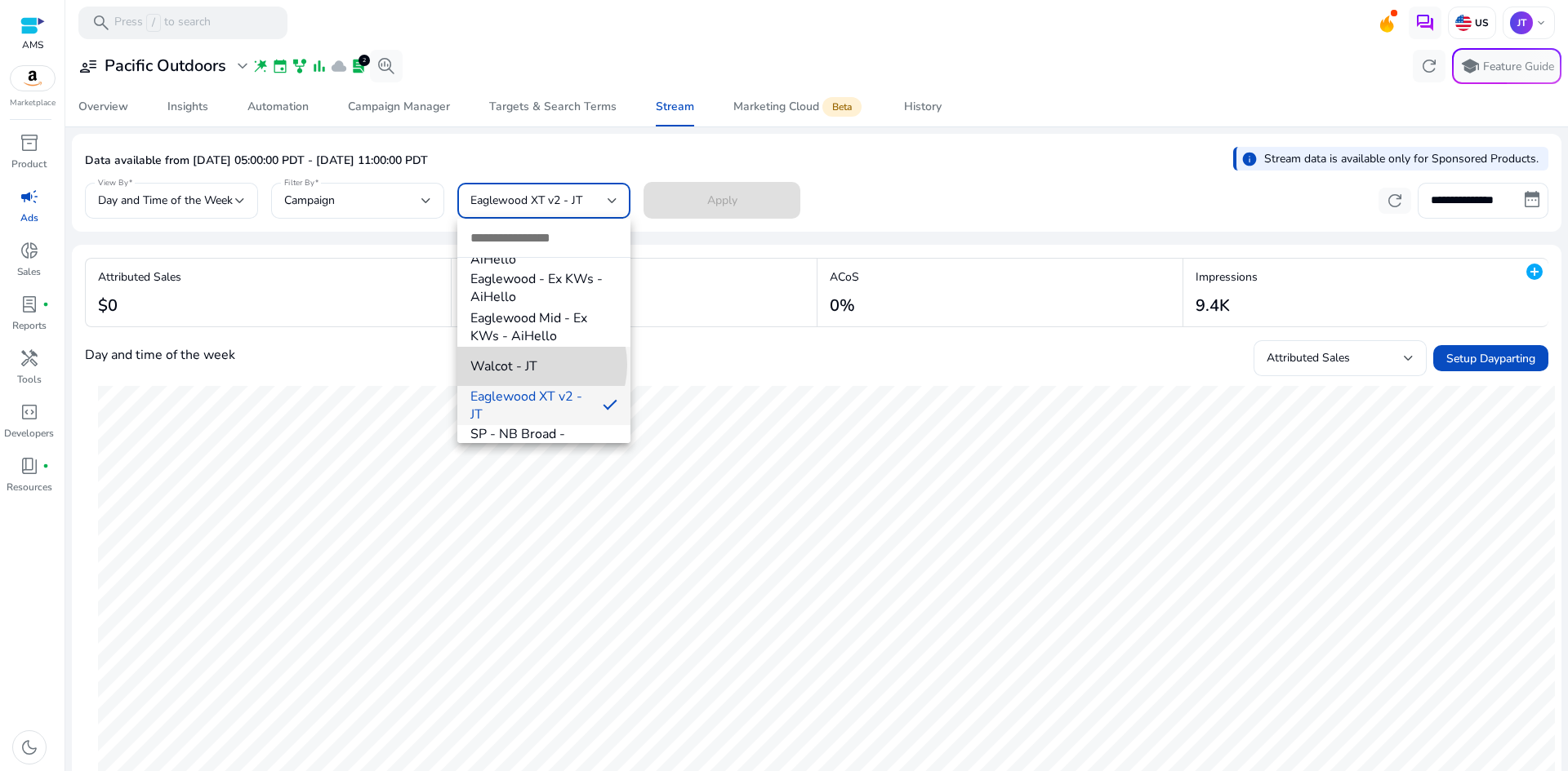
click at [531, 376] on span "Walcot - JT" at bounding box center [544, 367] width 147 height 18
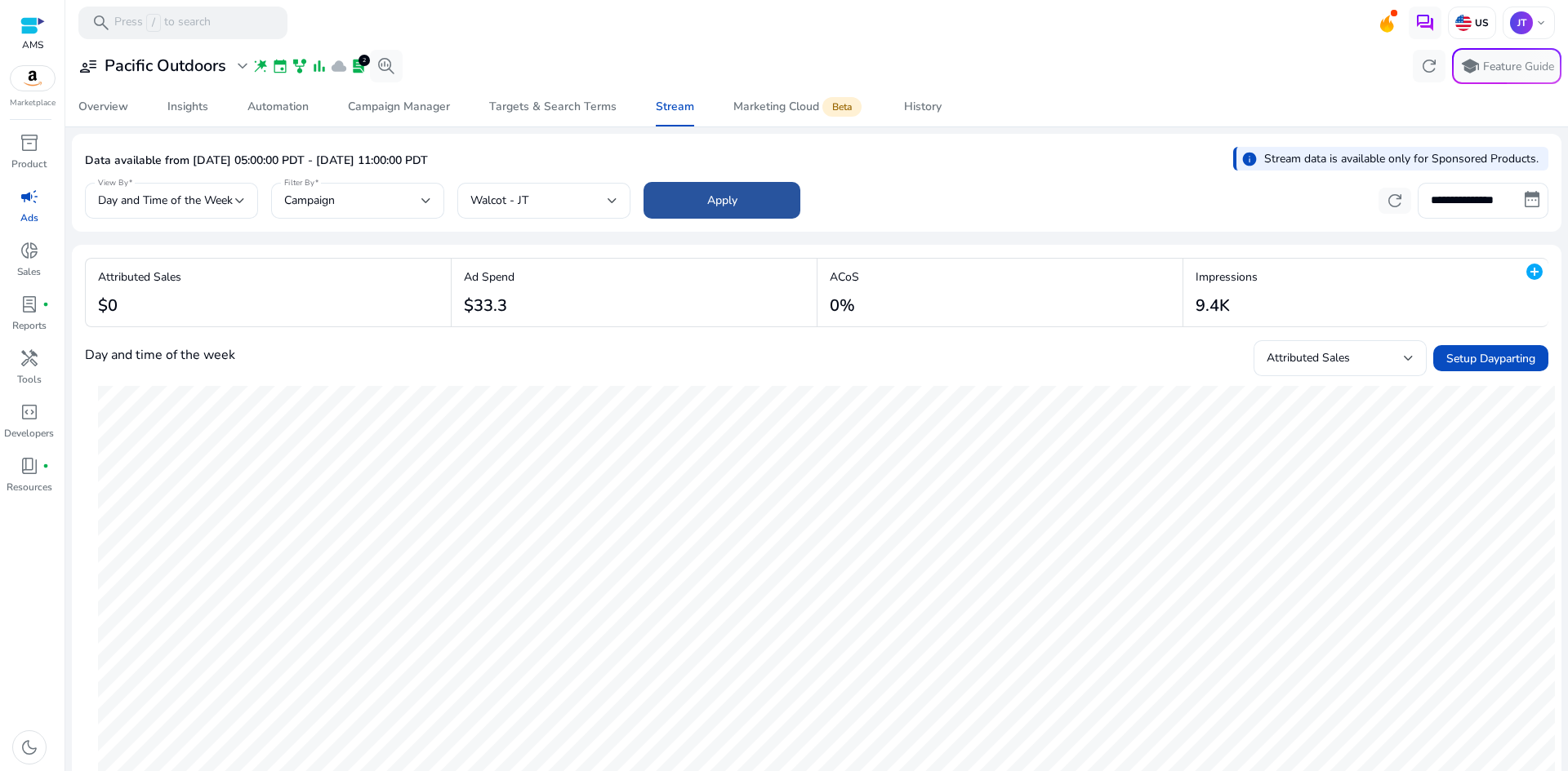
click at [694, 192] on span at bounding box center [722, 201] width 157 height 39
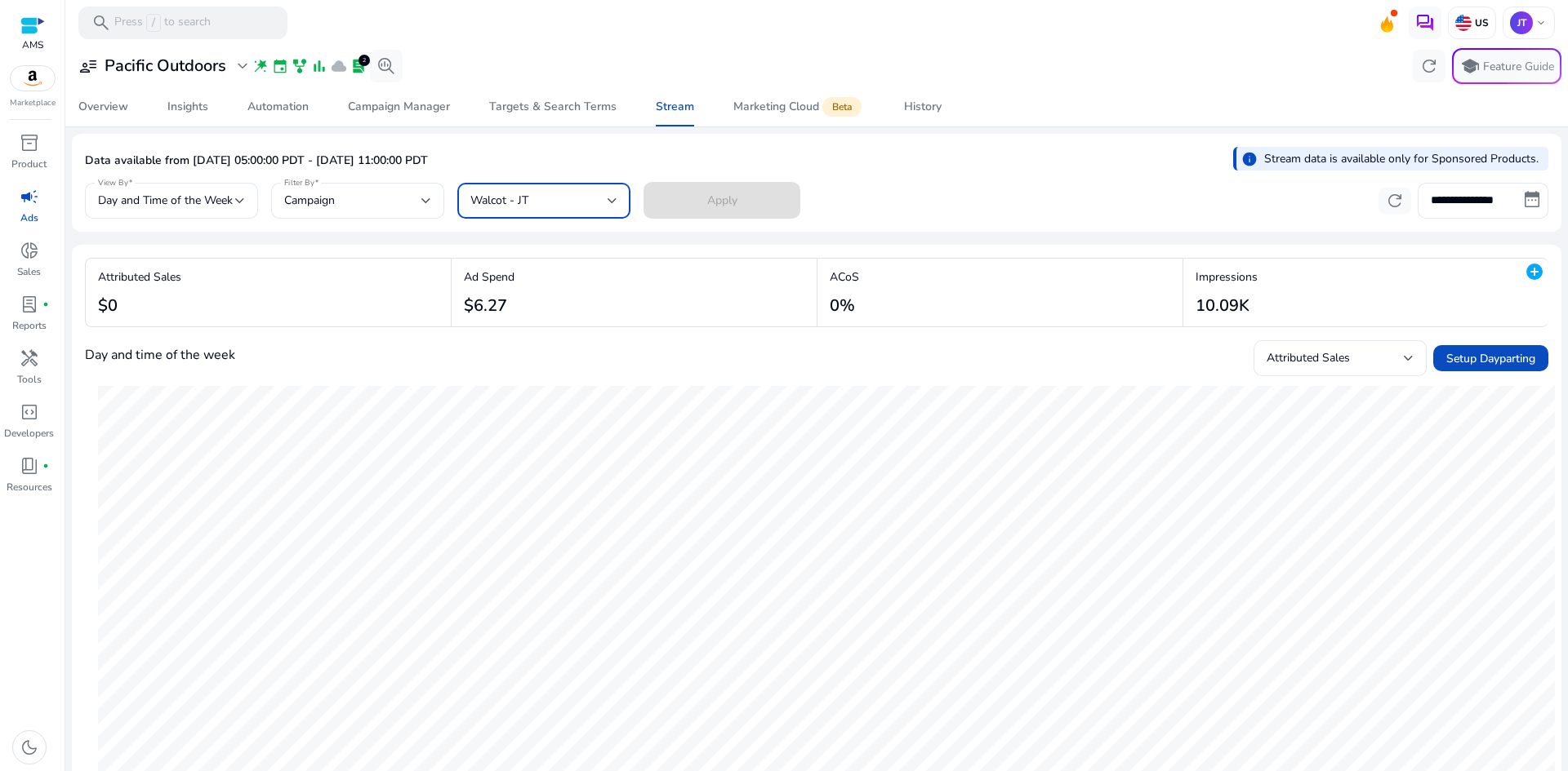
click at [567, 192] on div "Walcot - JT" at bounding box center [539, 201] width 137 height 18
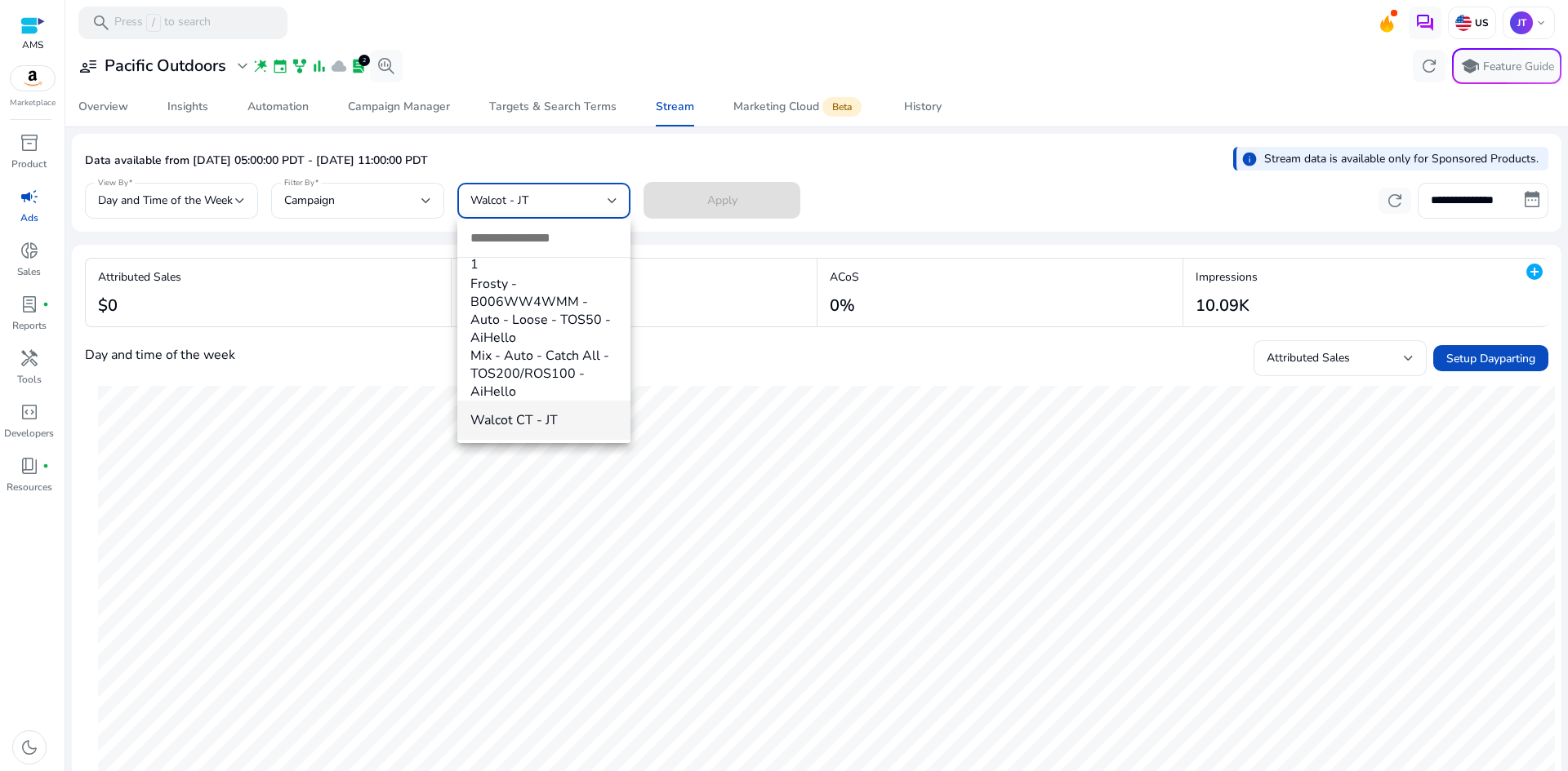
scroll to position [938, 0]
click at [552, 389] on span "Walcot CT - JT" at bounding box center [544, 382] width 147 height 18
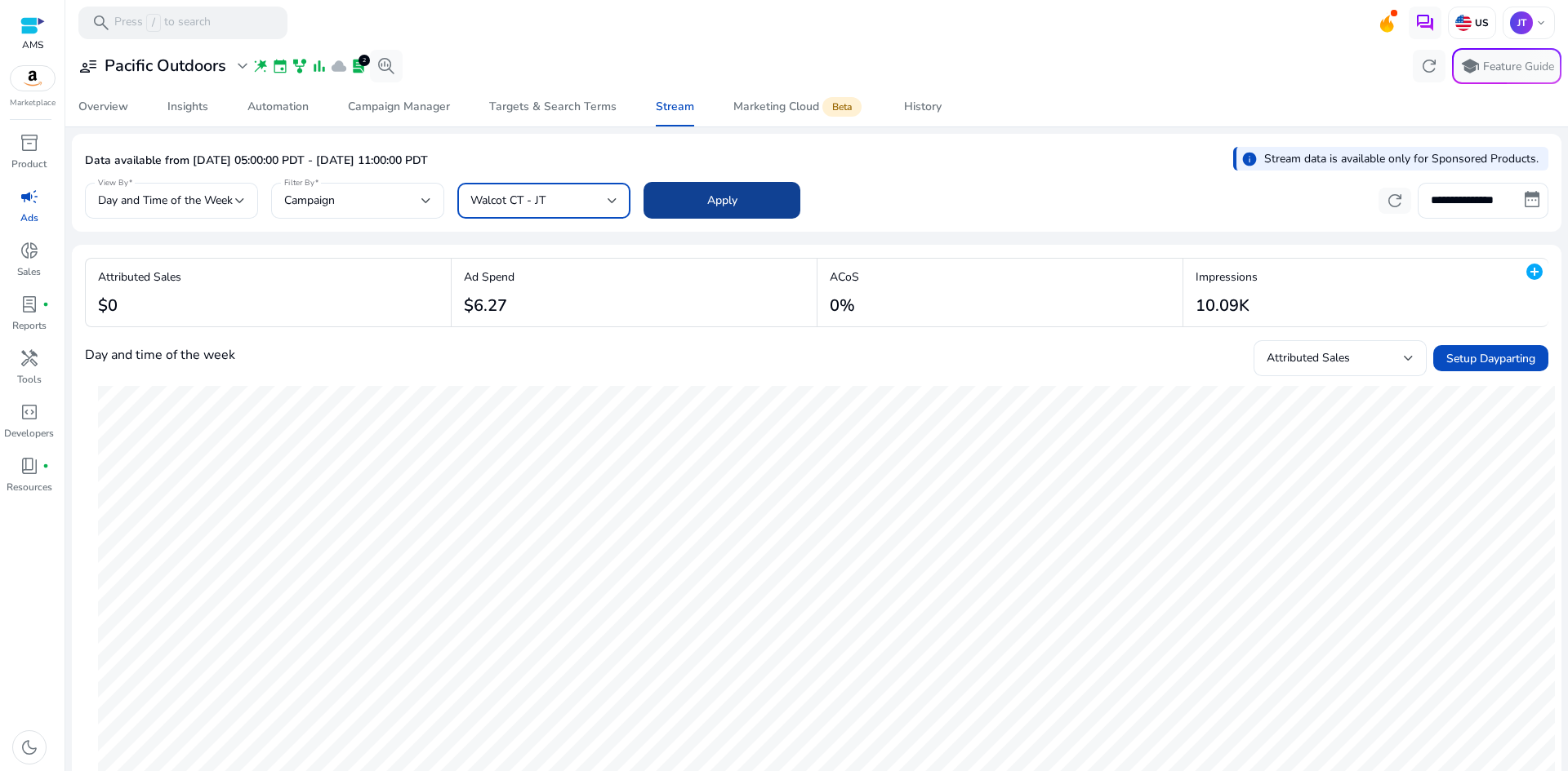
click at [677, 199] on span at bounding box center [722, 201] width 157 height 39
click at [517, 204] on span "Walcot CT - JT" at bounding box center [507, 200] width 76 height 16
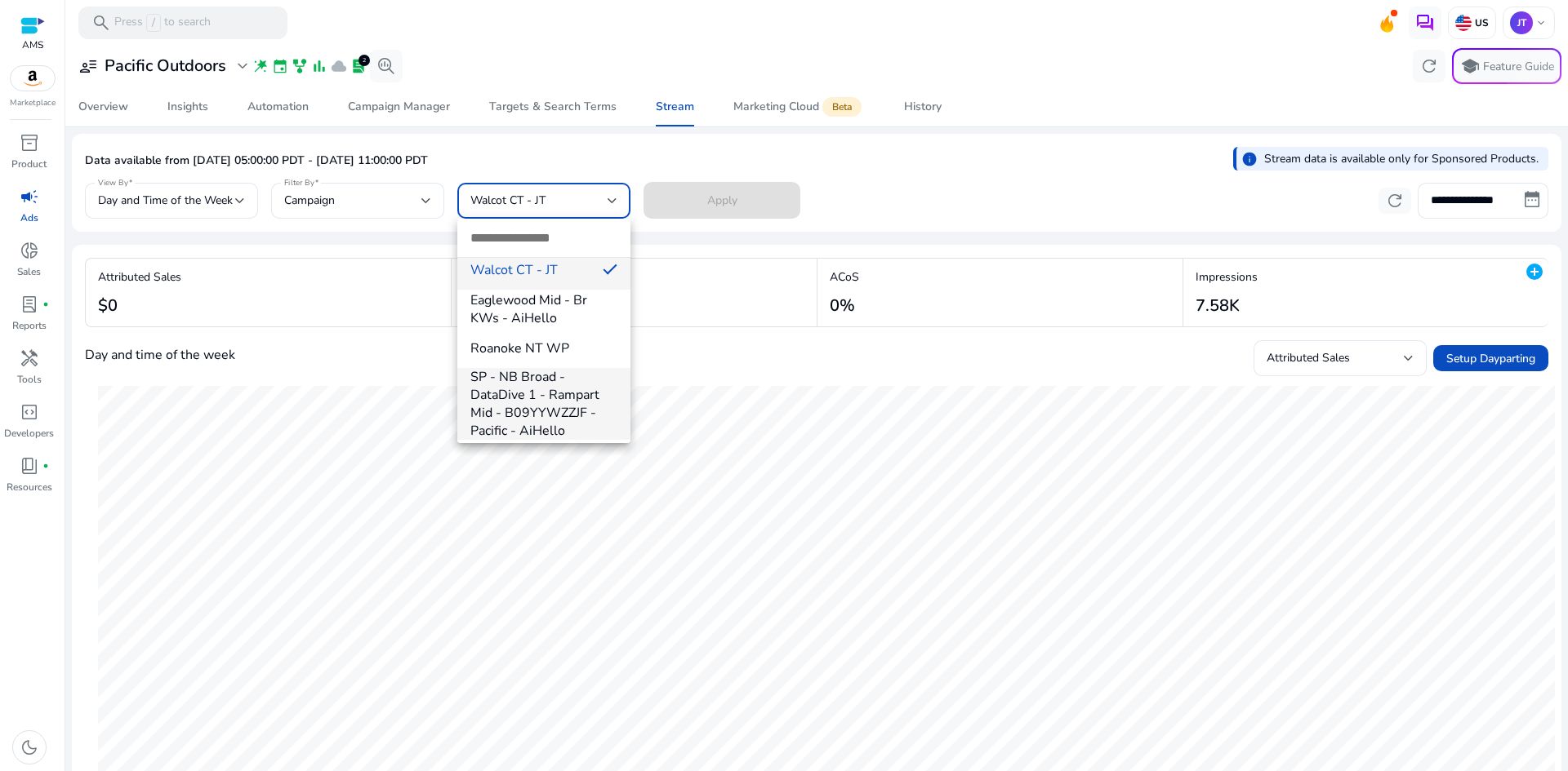
scroll to position [1139, 0]
click at [581, 260] on span "Roanoke NT WP" at bounding box center [544, 259] width 147 height 18
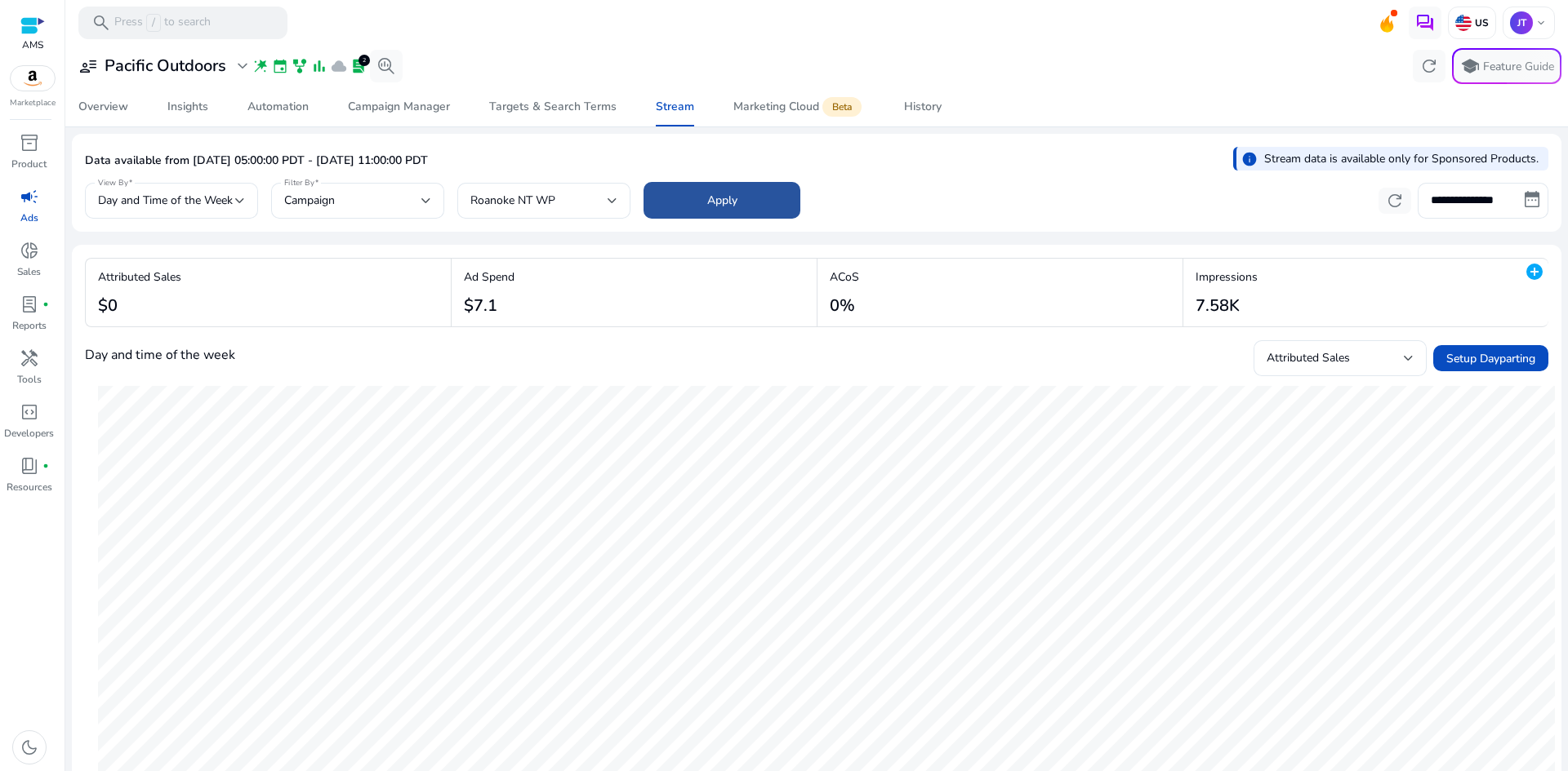
click at [766, 197] on span at bounding box center [722, 201] width 157 height 39
click at [600, 204] on div "Roanoke NT WP" at bounding box center [539, 201] width 137 height 18
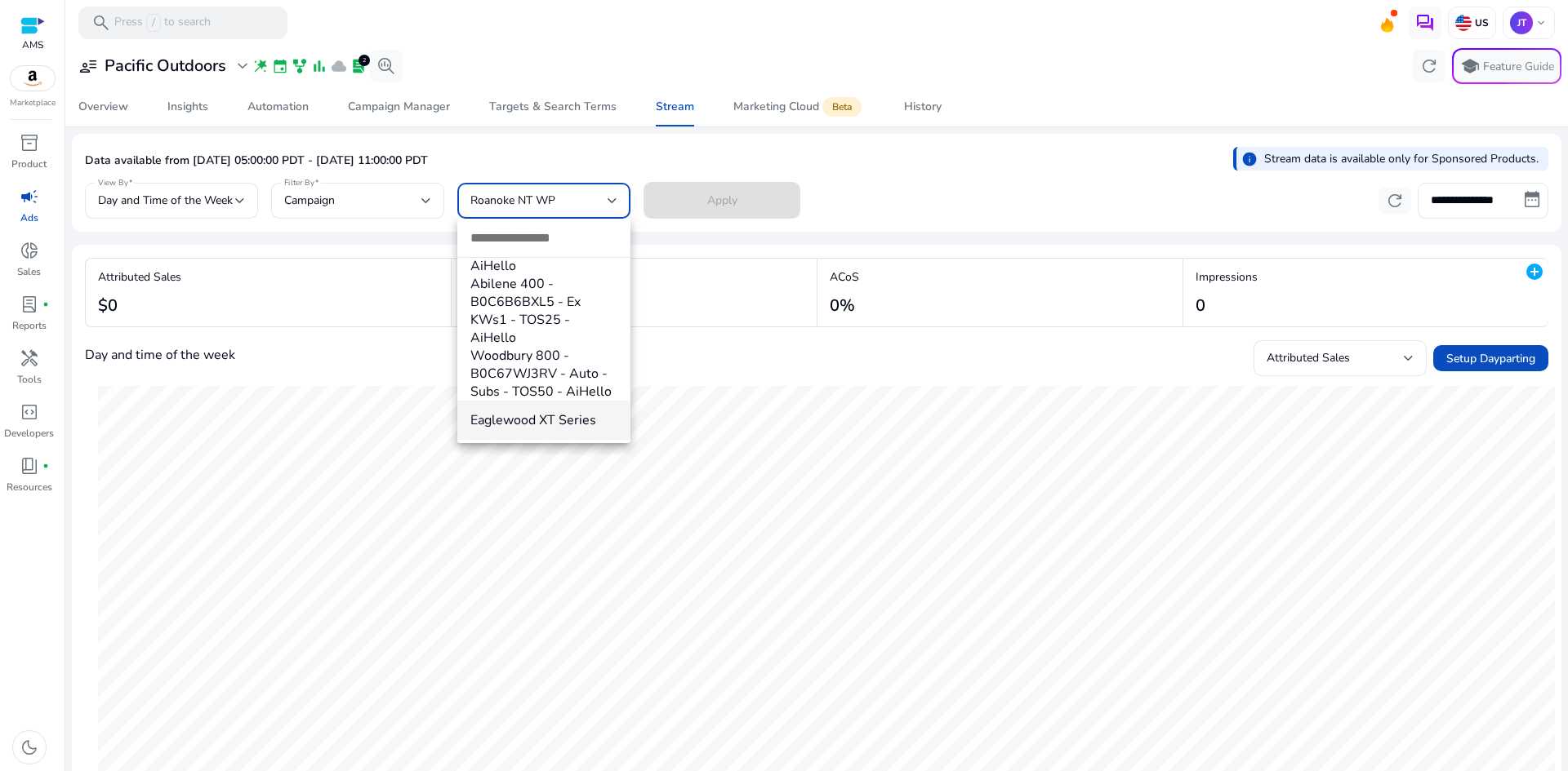
scroll to position [1429, 0]
click at [517, 338] on mat-option "Eaglewood XT Series" at bounding box center [544, 348] width 173 height 39
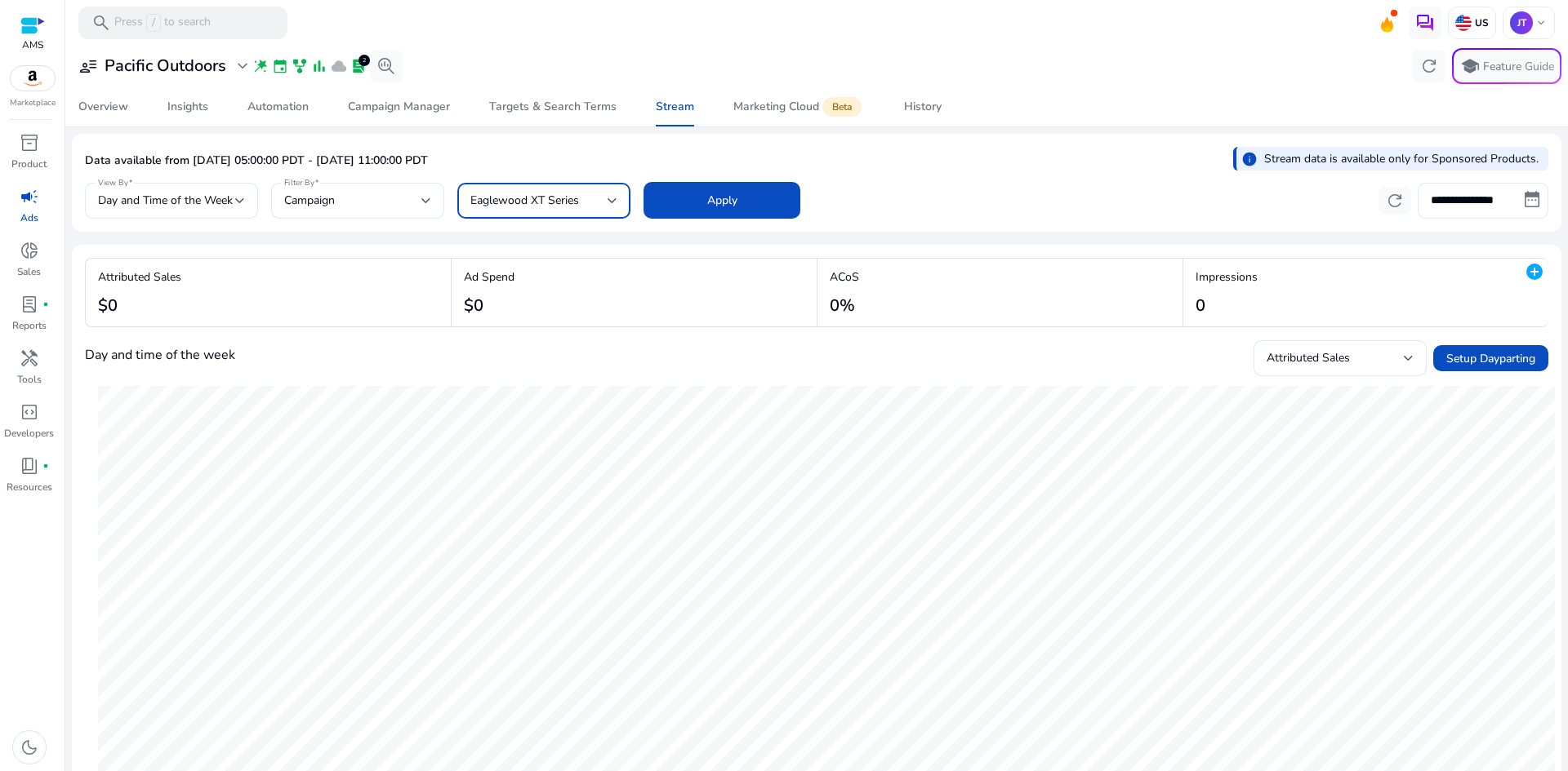
click at [719, 195] on span "Apply" at bounding box center [722, 200] width 30 height 17
click at [569, 203] on span "Eaglewood XT Series" at bounding box center [524, 200] width 109 height 16
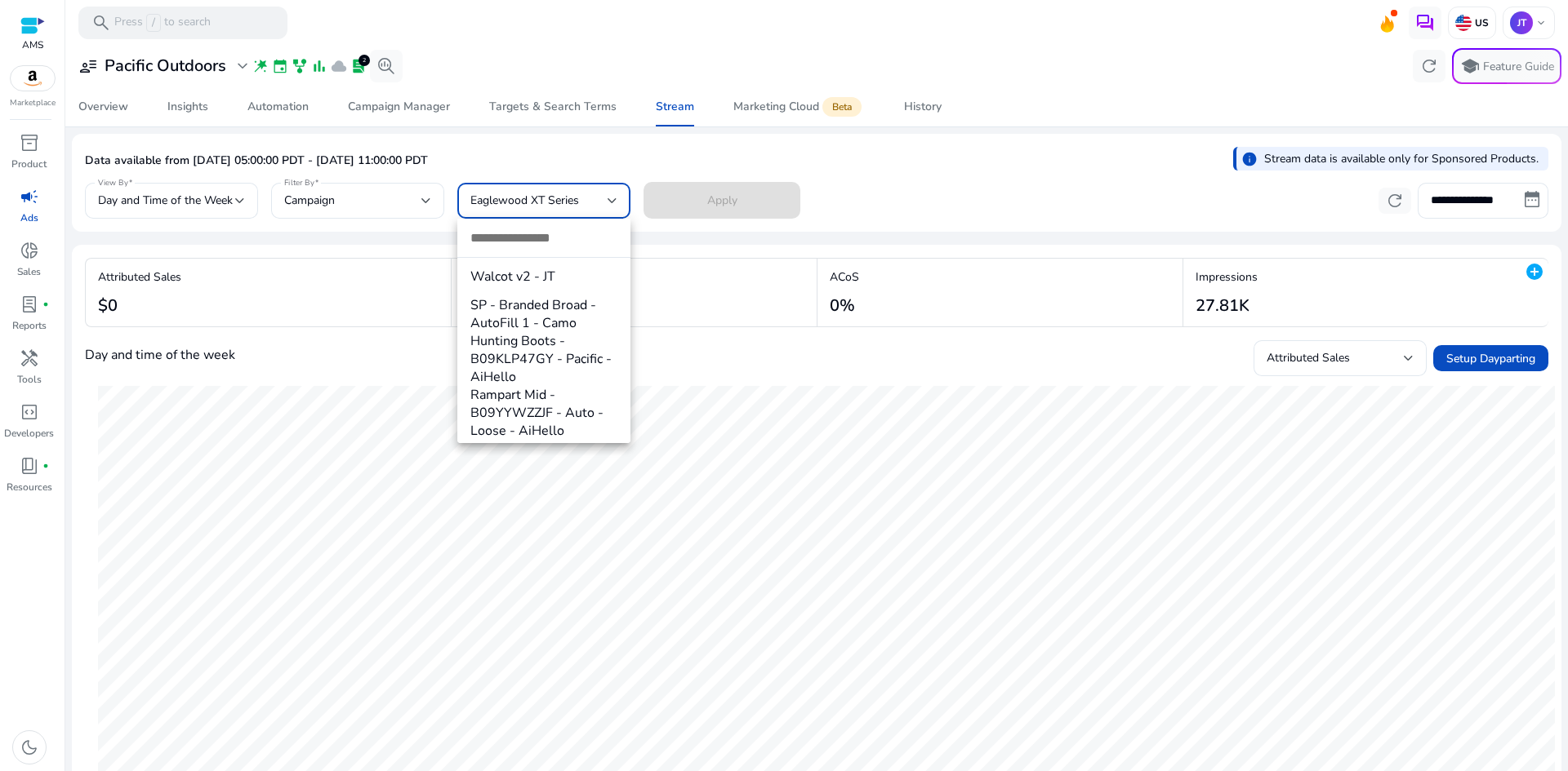
scroll to position [1837, 0]
click at [493, 296] on mat-option "Walcot v2 - JT" at bounding box center [544, 307] width 173 height 39
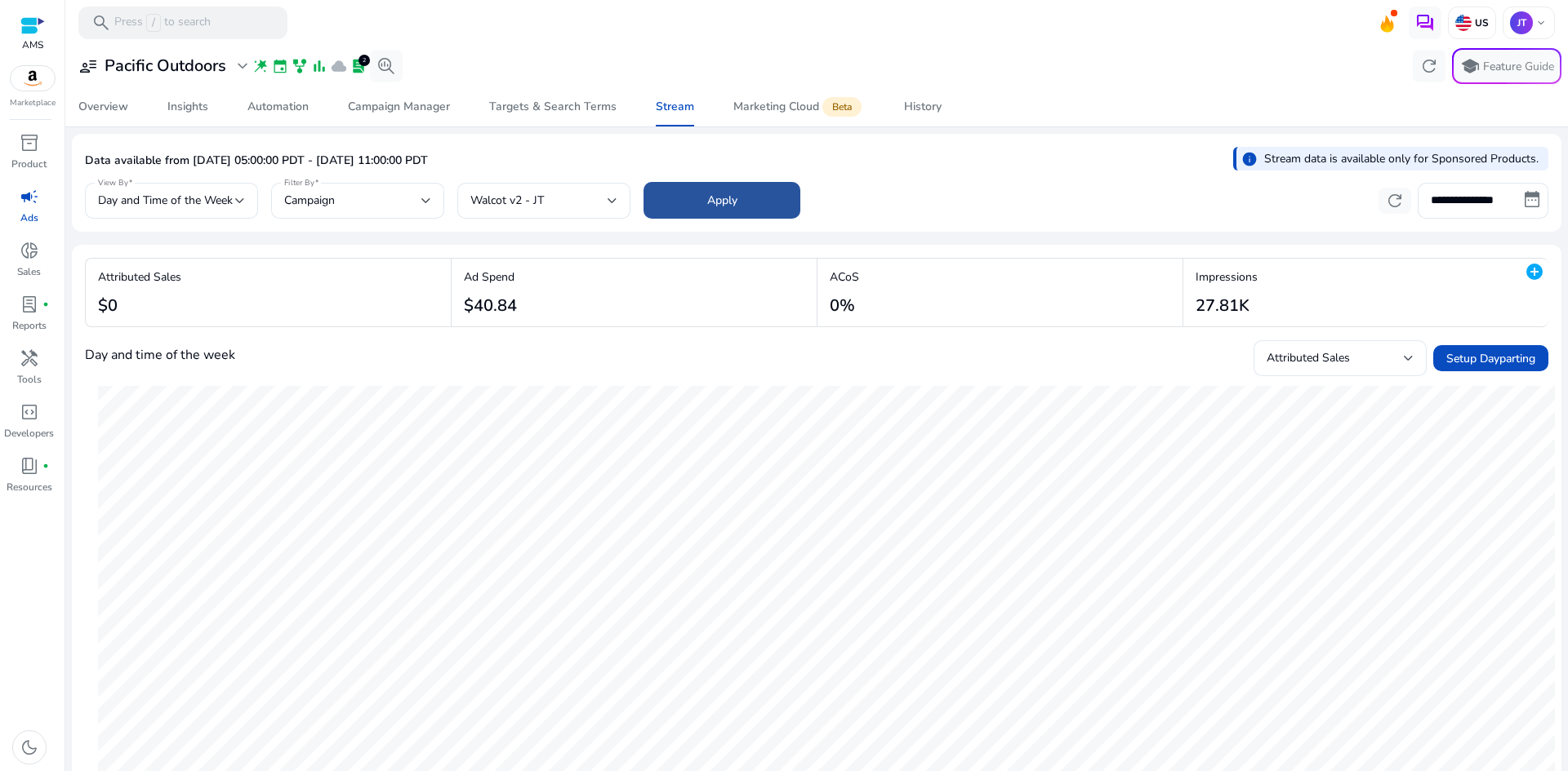
click at [699, 190] on span at bounding box center [722, 201] width 157 height 39
click at [510, 218] on div "Walcot v2 - JT" at bounding box center [544, 200] width 147 height 36
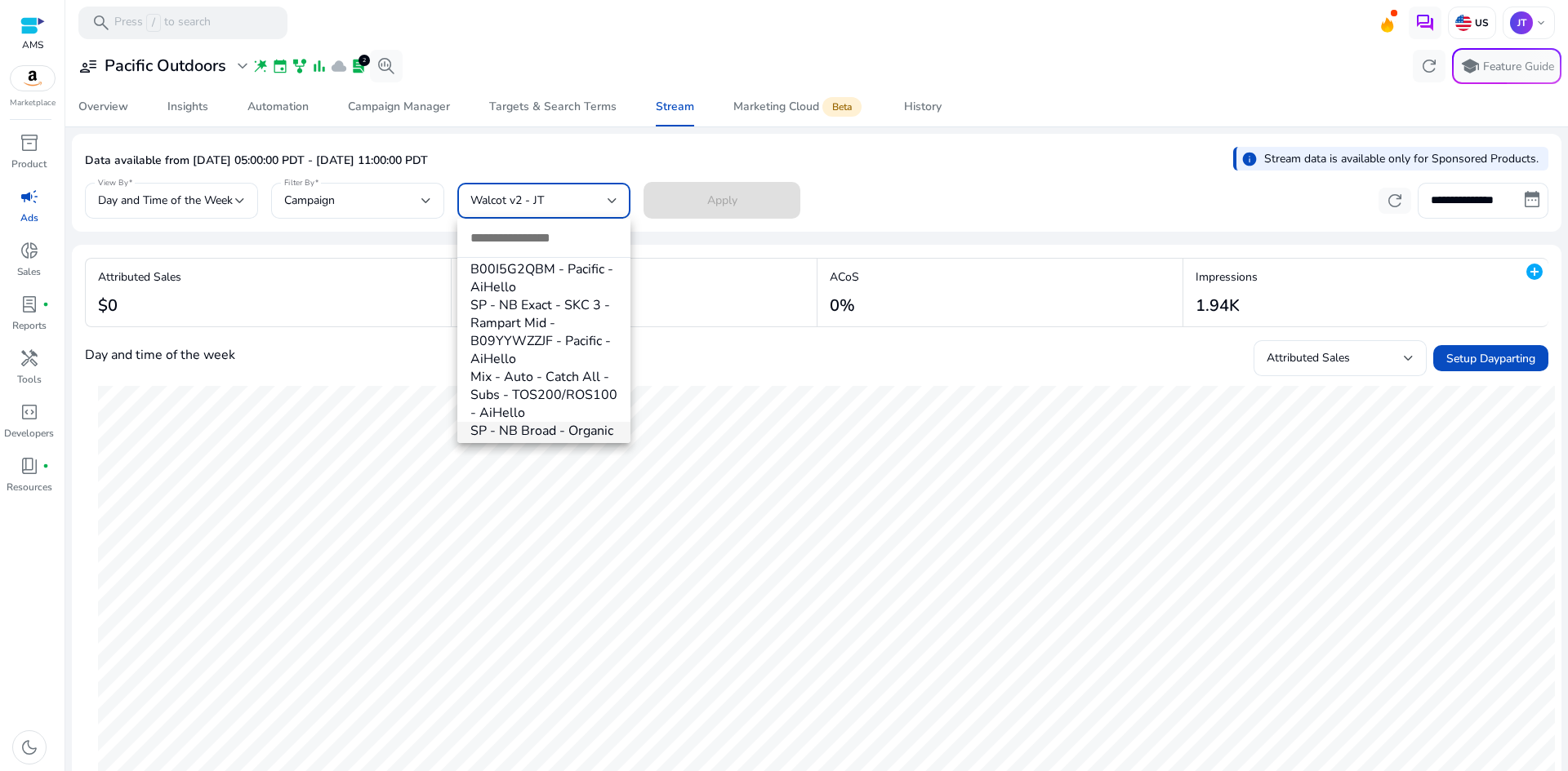
scroll to position [2284, 0]
click at [996, 395] on div at bounding box center [784, 386] width 1568 height 771
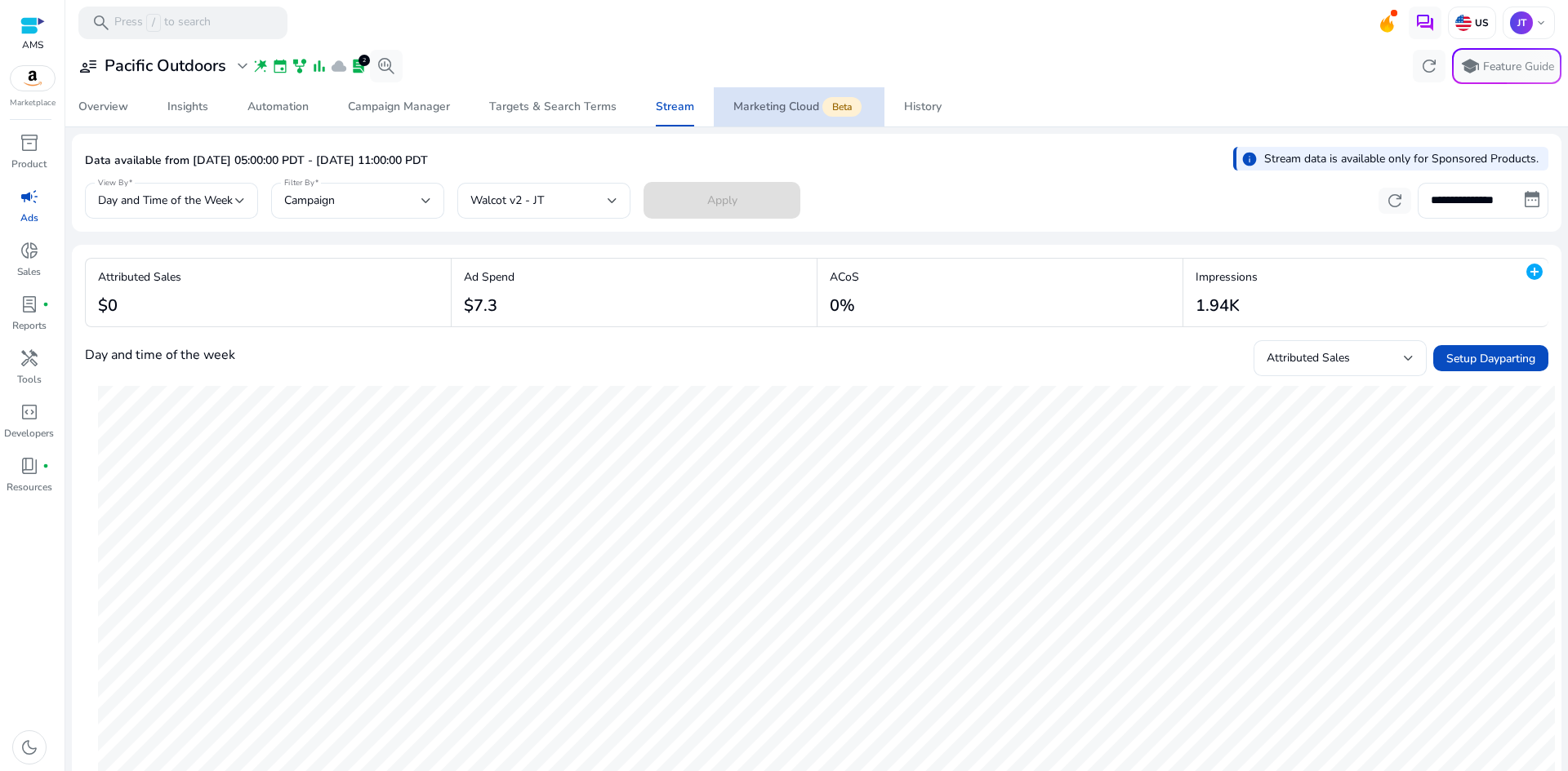
click at [831, 102] on span "Beta" at bounding box center [842, 107] width 39 height 20
